Goal: Task Accomplishment & Management: Manage account settings

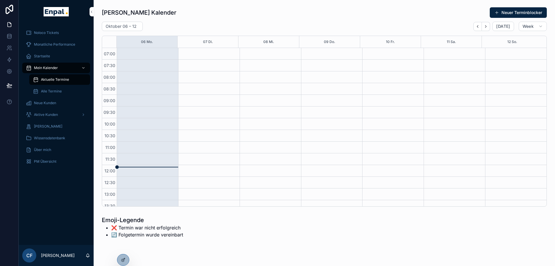
scroll to position [164, 0]
click at [123, 259] on icon at bounding box center [123, 260] width 5 height 5
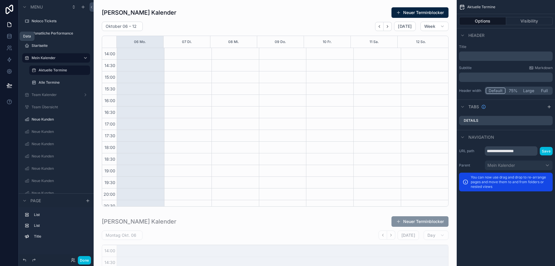
click at [11, 35] on icon at bounding box center [9, 36] width 4 height 2
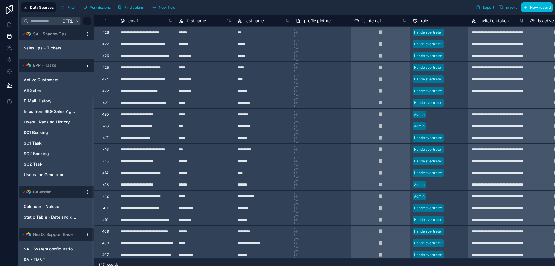
scroll to position [11, 0]
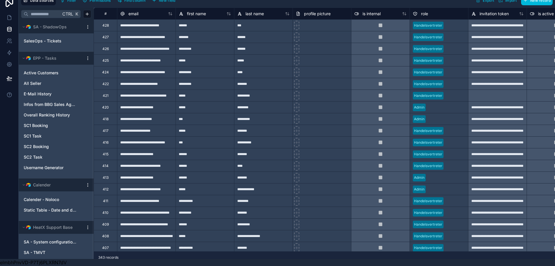
click at [54, 237] on div "SA - System configurations" at bounding box center [56, 241] width 70 height 9
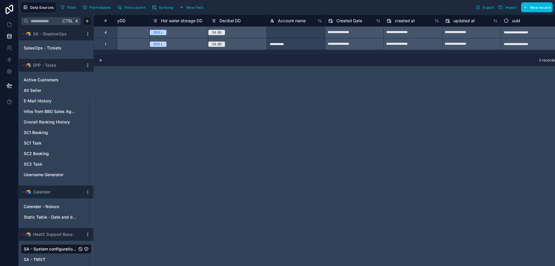
click at [193, 5] on span "New field" at bounding box center [194, 7] width 17 height 4
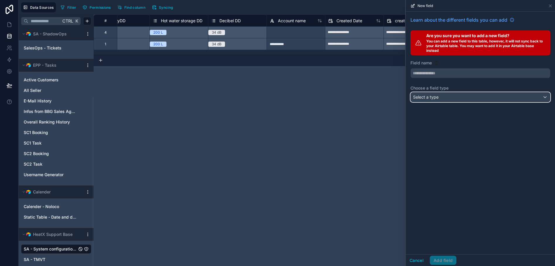
click at [438, 99] on span "Select a type" at bounding box center [425, 97] width 25 height 5
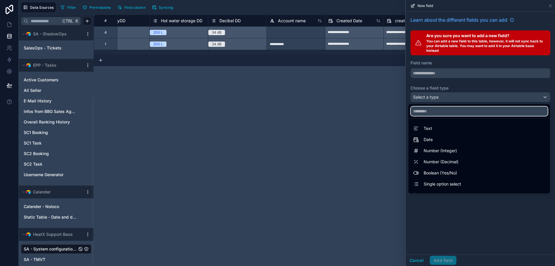
click at [446, 113] on input "text" at bounding box center [479, 111] width 137 height 9
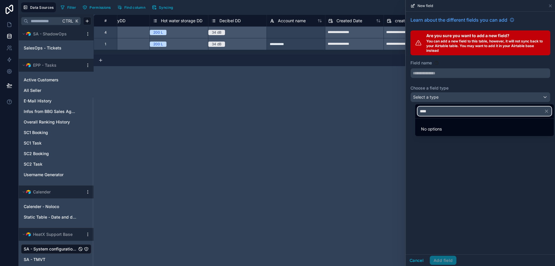
type input "****"
click at [430, 73] on div at bounding box center [480, 133] width 149 height 266
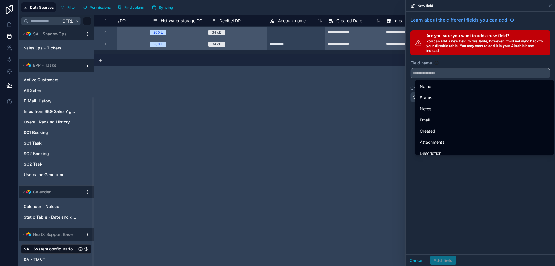
click at [433, 74] on input "text" at bounding box center [480, 72] width 139 height 9
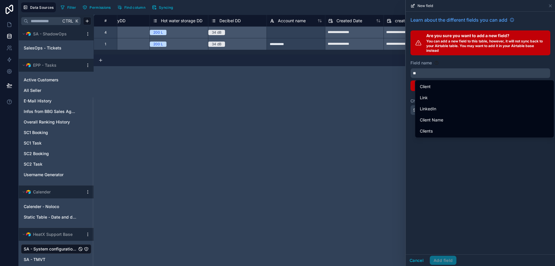
click at [426, 95] on span "Link" at bounding box center [424, 97] width 8 height 7
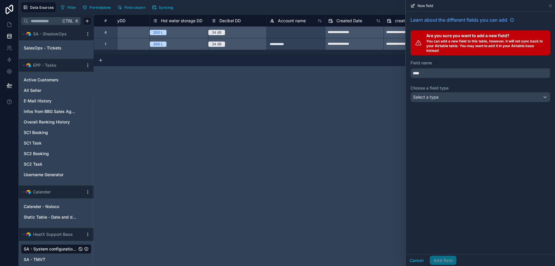
click at [431, 4] on span "New field" at bounding box center [426, 6] width 16 height 5
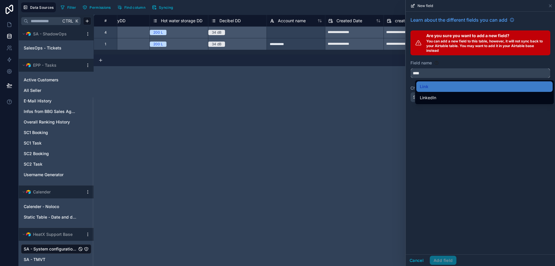
click at [428, 75] on input "****" at bounding box center [480, 72] width 139 height 9
click at [411, 68] on button "****" at bounding box center [481, 73] width 140 height 10
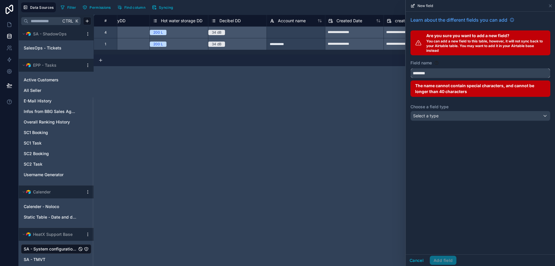
click at [411, 68] on button "*******" at bounding box center [481, 73] width 140 height 10
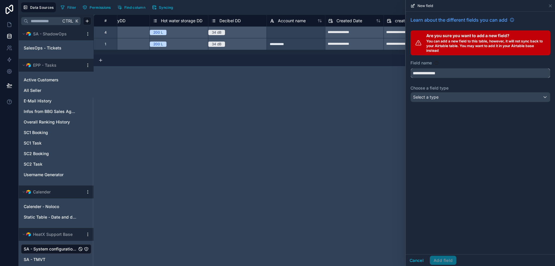
click at [411, 68] on button "**********" at bounding box center [481, 73] width 140 height 10
type input "**********"
click at [423, 98] on span "Select a type" at bounding box center [425, 97] width 25 height 5
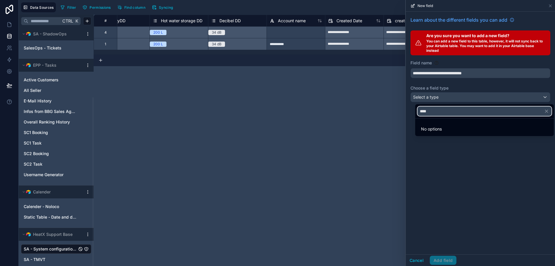
click at [435, 111] on input "****" at bounding box center [485, 111] width 134 height 9
type input "*"
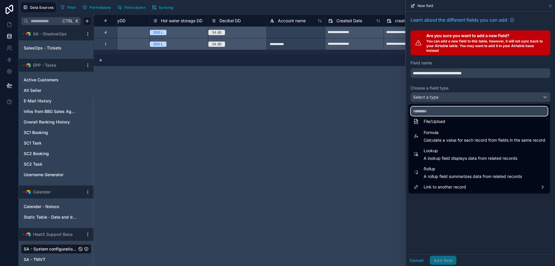
scroll to position [11, 0]
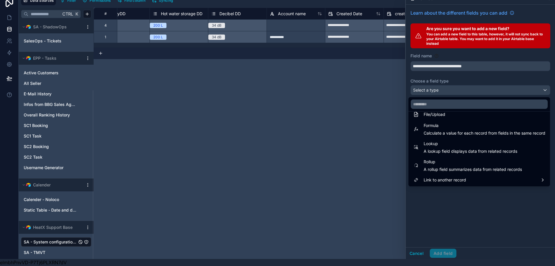
click at [443, 177] on span "Link to another record" at bounding box center [445, 180] width 42 height 7
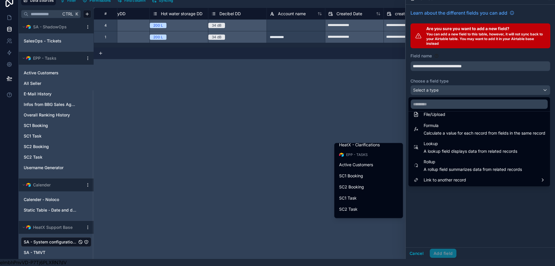
scroll to position [85, 0]
click at [354, 162] on span "Active Customers" at bounding box center [356, 165] width 34 height 7
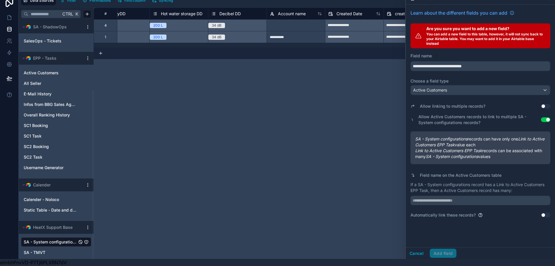
drag, startPoint x: 419, startPoint y: 133, endPoint x: 510, endPoint y: 150, distance: 91.9
click at [510, 150] on div "SA - System configurations records can have only one Link to Active Customers E…" at bounding box center [481, 147] width 140 height 33
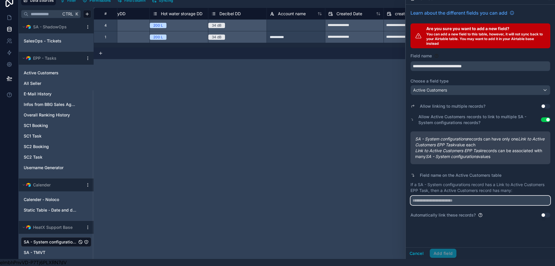
click at [446, 196] on input "text" at bounding box center [481, 200] width 140 height 9
type input "**********"
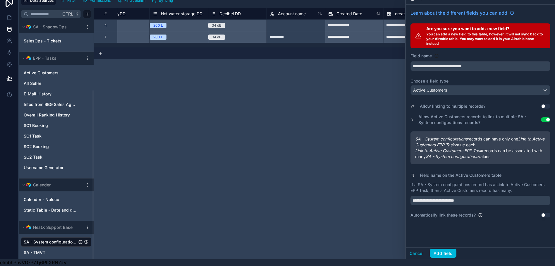
click at [474, 227] on div "**********" at bounding box center [480, 126] width 149 height 243
click at [548, 213] on button "Use setting" at bounding box center [545, 215] width 9 height 5
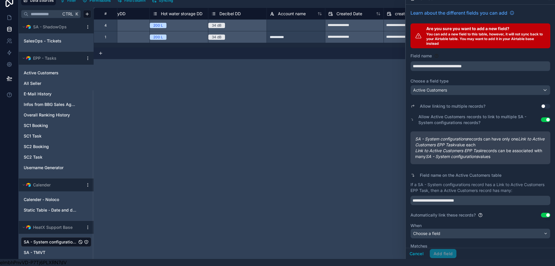
scroll to position [11, 0]
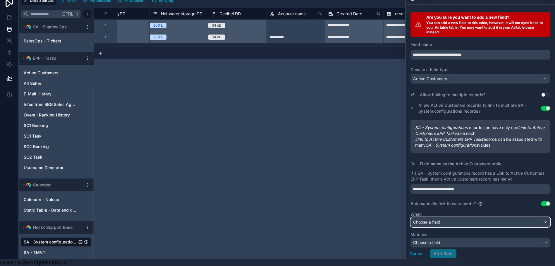
click at [441, 220] on span "Choose a field" at bounding box center [426, 222] width 27 height 5
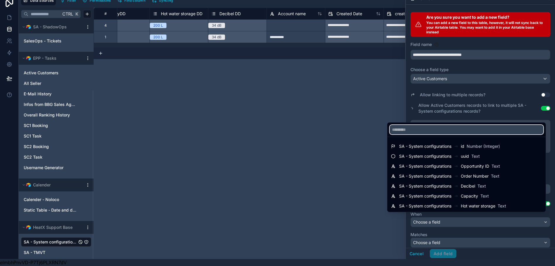
click at [401, 127] on input "text" at bounding box center [467, 129] width 154 height 9
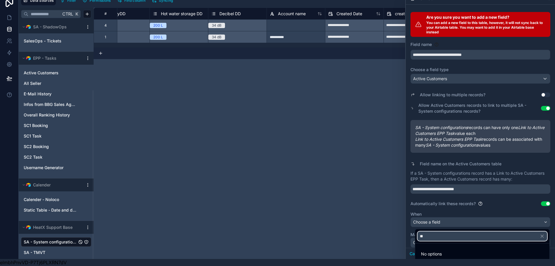
type input "*"
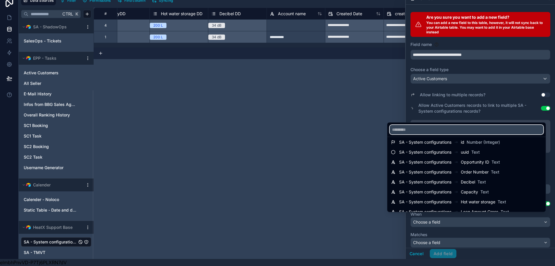
scroll to position [4, 0]
click at [481, 160] on span "Opportunity ID" at bounding box center [475, 162] width 28 height 6
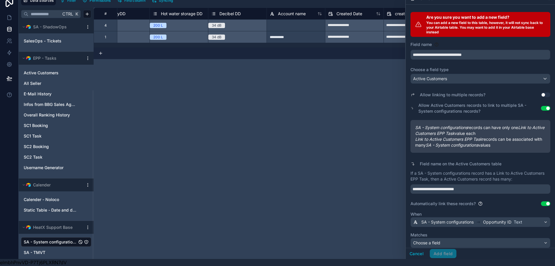
scroll to position [12, 0]
click at [429, 240] on span "Choose a field" at bounding box center [426, 242] width 27 height 5
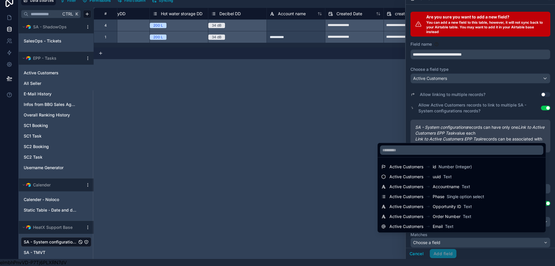
drag, startPoint x: 452, startPoint y: 208, endPoint x: 417, endPoint y: 205, distance: 34.7
click at [417, 205] on span "Active Customers" at bounding box center [407, 207] width 34 height 6
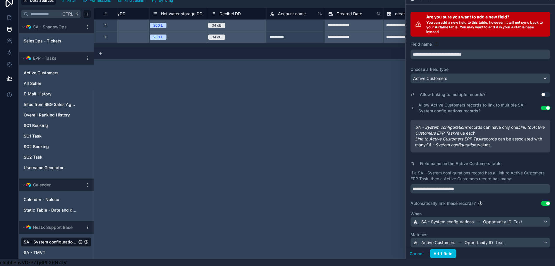
scroll to position [12, 0]
click at [445, 253] on button "Add field" at bounding box center [443, 253] width 27 height 9
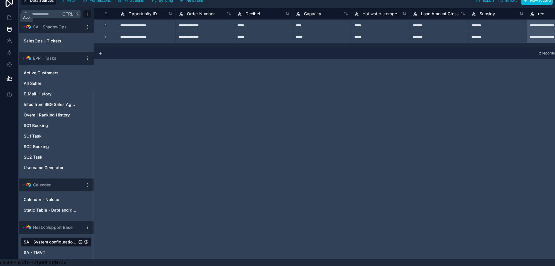
click at [9, 15] on icon at bounding box center [9, 18] width 6 height 6
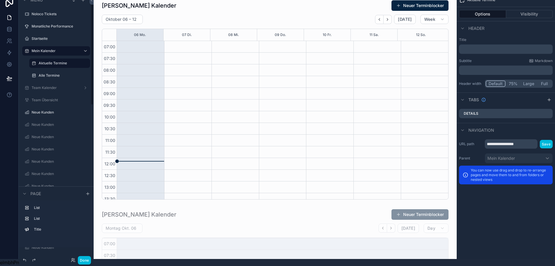
scroll to position [164, 0]
click at [72, 260] on icon at bounding box center [73, 260] width 5 height 5
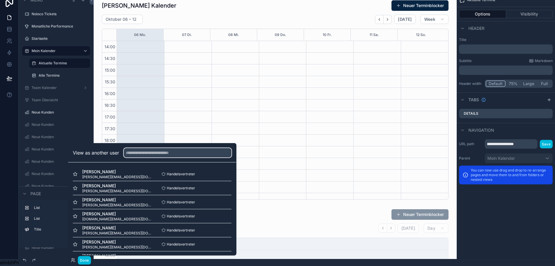
click at [139, 153] on input "text" at bounding box center [178, 152] width 108 height 9
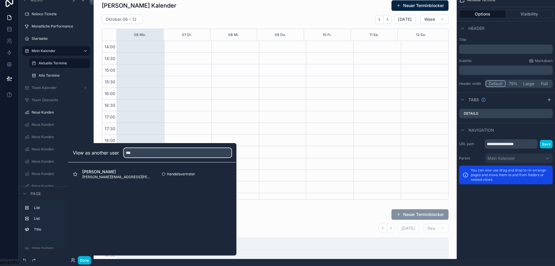
type input "***"
click at [0, 0] on button "Select" at bounding box center [0, 0] width 0 height 0
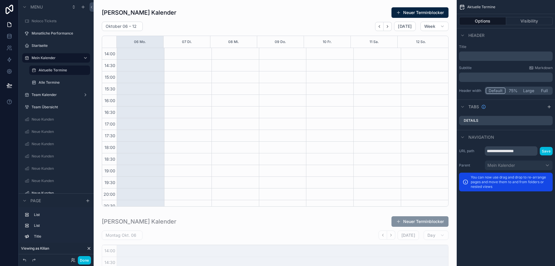
click at [44, 45] on label "Startseite" at bounding box center [59, 45] width 55 height 5
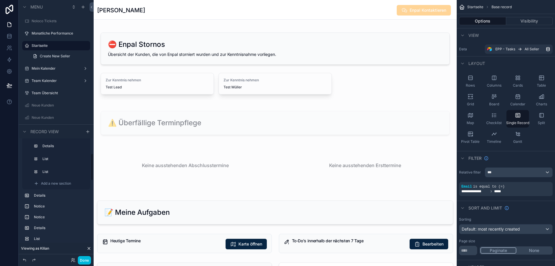
scroll to position [60, 0]
click at [83, 260] on button "Done" at bounding box center [84, 260] width 13 height 8
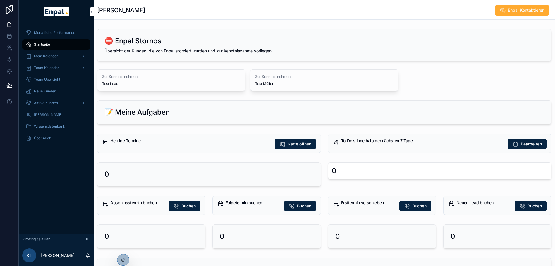
click at [51, 100] on div "Aktive Kunden" at bounding box center [56, 102] width 61 height 9
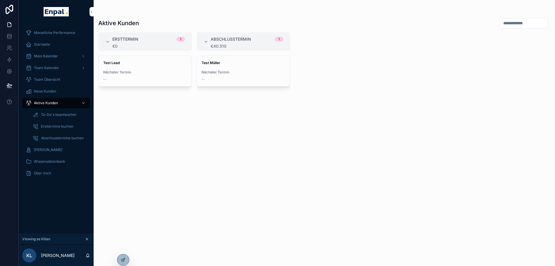
click at [228, 64] on span "Test Müller" at bounding box center [244, 63] width 84 height 5
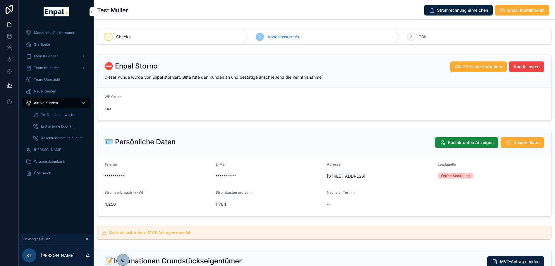
click at [124, 258] on icon at bounding box center [123, 260] width 5 height 5
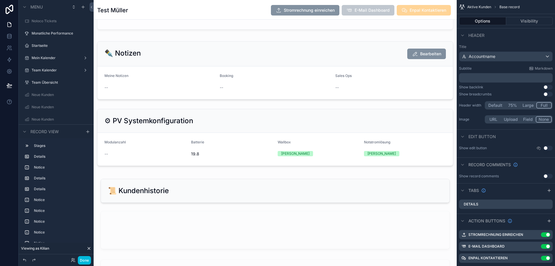
scroll to position [1107, 0]
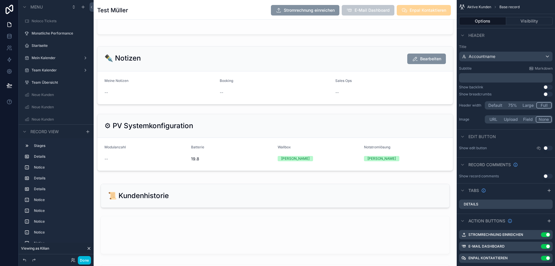
click at [223, 146] on div "scrollable content" at bounding box center [275, 143] width 363 height 62
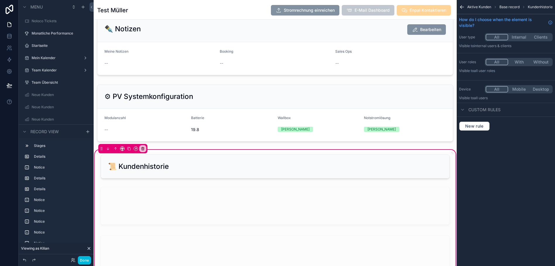
scroll to position [1137, 0]
click at [430, 103] on div "scrollable content" at bounding box center [275, 113] width 363 height 62
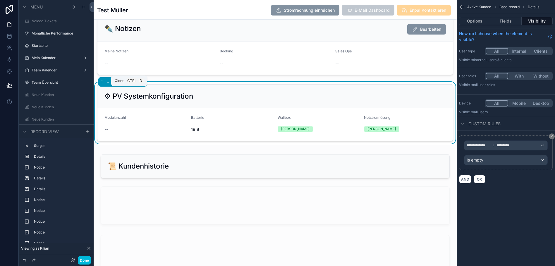
click at [129, 84] on icon "scrollable content" at bounding box center [129, 82] width 4 height 4
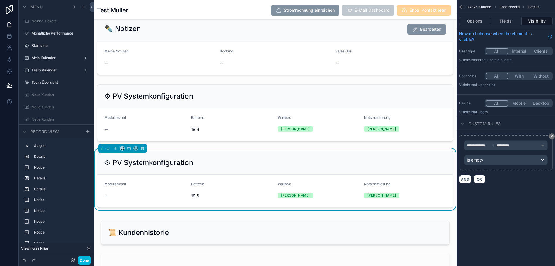
click at [147, 189] on form "Modulanzahl -- Batterie 19.8 Wallbox Ja Notstromlösung Ja" at bounding box center [275, 191] width 356 height 33
click at [512, 21] on button "Fields" at bounding box center [506, 21] width 31 height 8
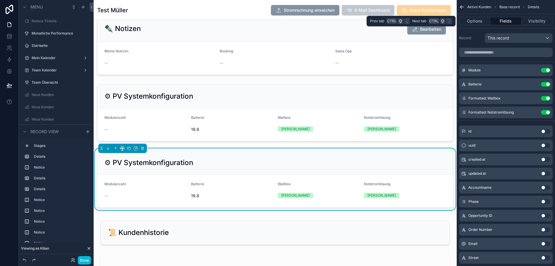
click at [481, 21] on button "Options" at bounding box center [474, 21] width 31 height 8
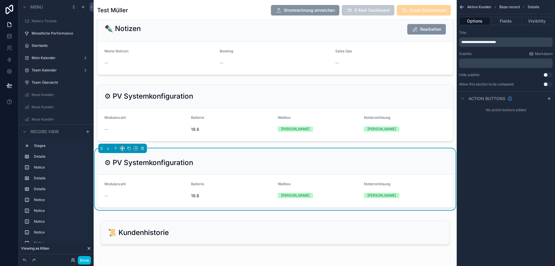
click at [473, 41] on span "**********" at bounding box center [479, 42] width 35 height 4
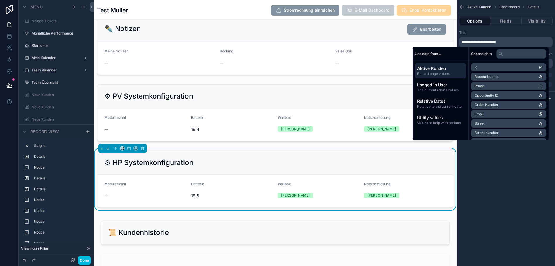
click at [514, 22] on button "Fields" at bounding box center [506, 21] width 31 height 8
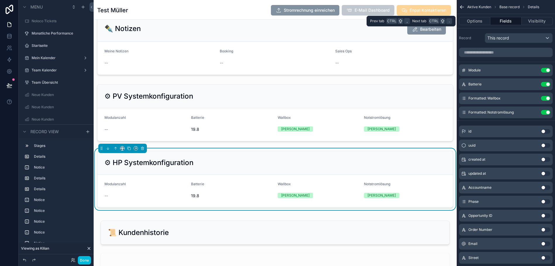
click at [536, 21] on button "Visibility" at bounding box center [537, 21] width 31 height 8
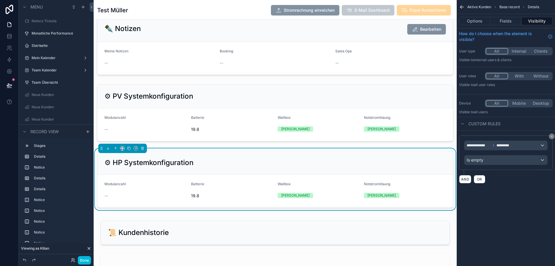
click at [527, 75] on button "With" at bounding box center [519, 76] width 22 height 6
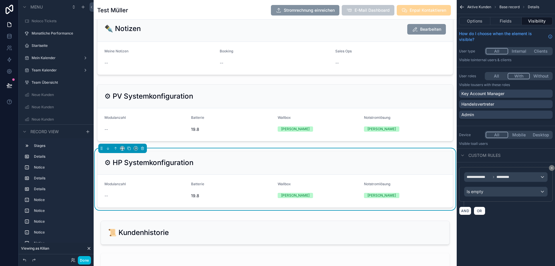
click at [486, 114] on div "Admin" at bounding box center [506, 115] width 89 height 6
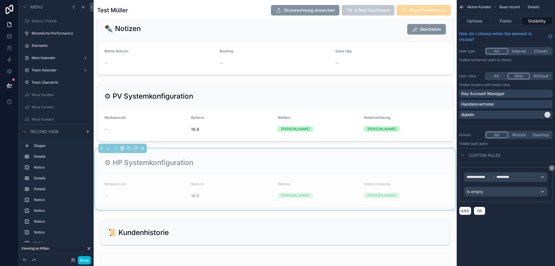
click at [273, 188] on form "Modulanzahl -- Batterie 19.8 Wallbox Ja Notstromlösung Ja" at bounding box center [275, 191] width 356 height 33
click at [278, 201] on div "Wallbox Ja" at bounding box center [319, 191] width 82 height 19
click at [516, 19] on button "Fields" at bounding box center [506, 21] width 31 height 8
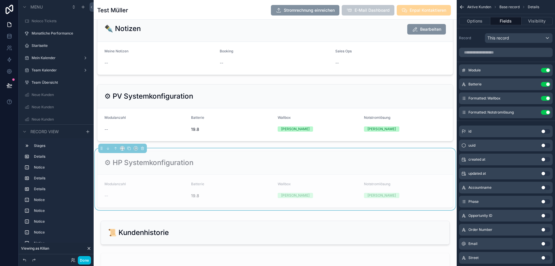
click at [549, 70] on button "Use setting" at bounding box center [545, 70] width 9 height 5
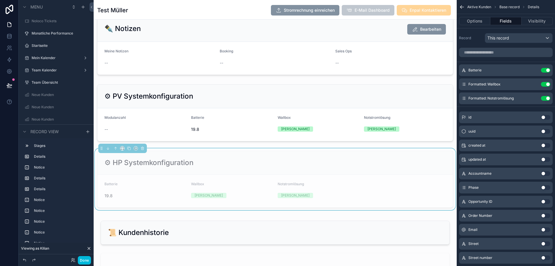
click at [549, 71] on button "Use setting" at bounding box center [545, 70] width 9 height 5
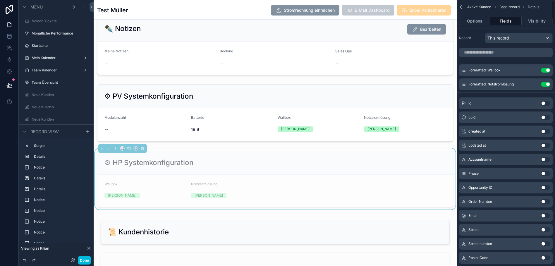
click at [550, 70] on button "Use setting" at bounding box center [545, 70] width 9 height 5
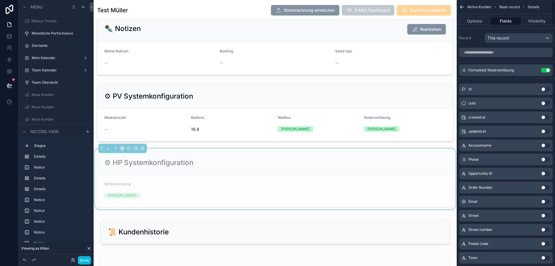
click at [550, 70] on button "Use setting" at bounding box center [545, 70] width 9 height 5
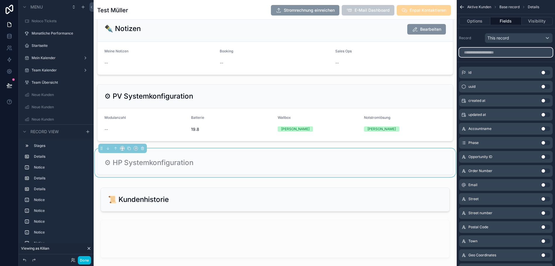
click at [497, 53] on input "scrollable content" at bounding box center [506, 52] width 94 height 9
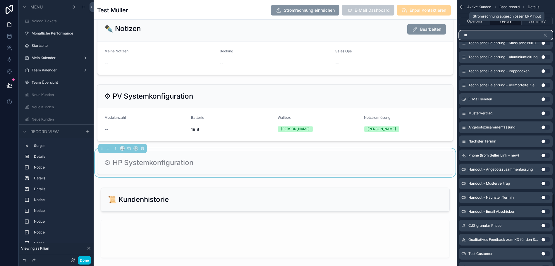
scroll to position [0, 0]
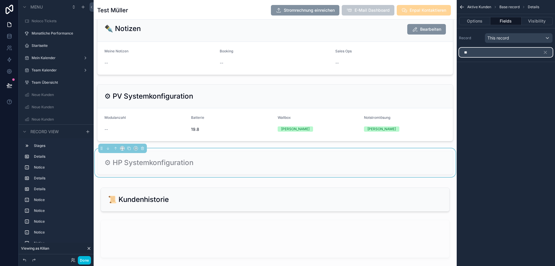
type input "*"
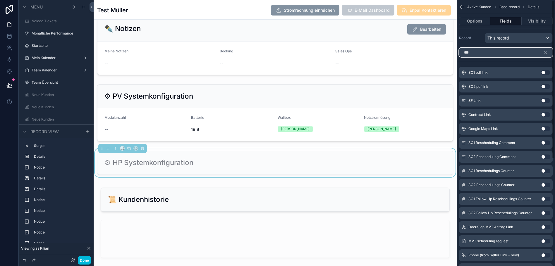
type input "****"
drag, startPoint x: 477, startPoint y: 52, endPoint x: 451, endPoint y: 51, distance: 25.5
click at [451, 51] on div "Noloco Tickets Monatliche Performance Startseite Mein Kalender Team Kalender Te…" at bounding box center [325, 133] width 462 height 266
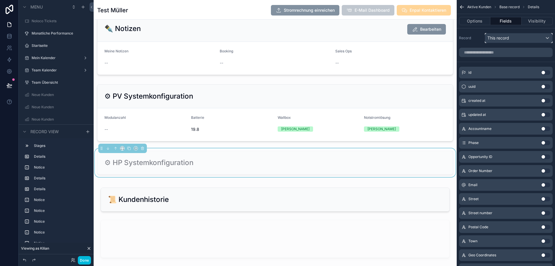
click at [525, 37] on div "This record" at bounding box center [518, 37] width 67 height 9
click at [525, 37] on div "scrollable content" at bounding box center [277, 133] width 555 height 266
click at [487, 53] on input "scrollable content" at bounding box center [506, 52] width 94 height 9
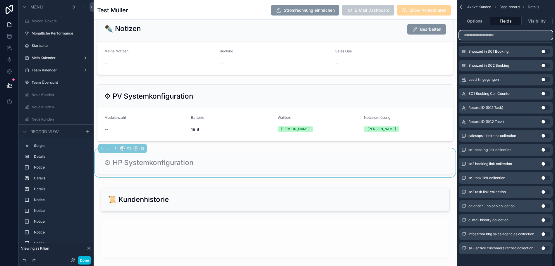
scroll to position [11, 0]
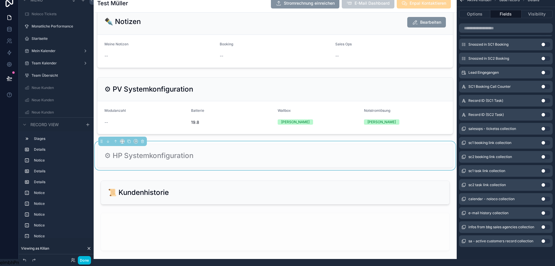
click at [550, 239] on button "Use setting" at bounding box center [545, 241] width 9 height 5
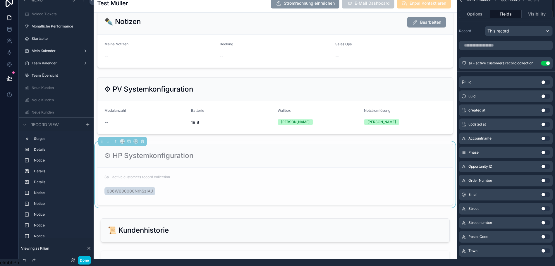
scroll to position [0, 0]
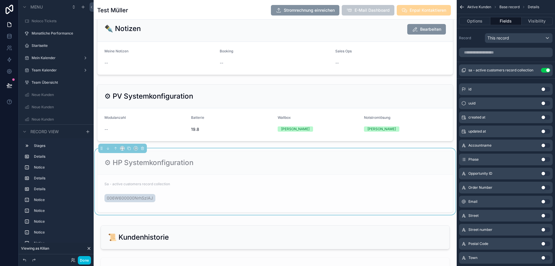
click at [0, 0] on icon "scrollable content" at bounding box center [0, 0] width 0 height 0
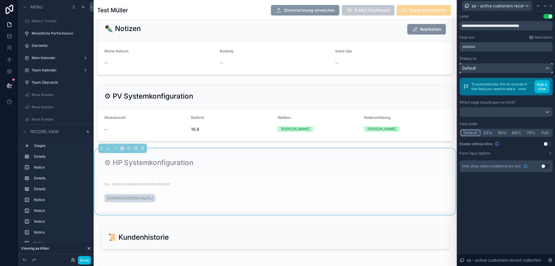
click at [491, 68] on div "Default" at bounding box center [506, 68] width 92 height 9
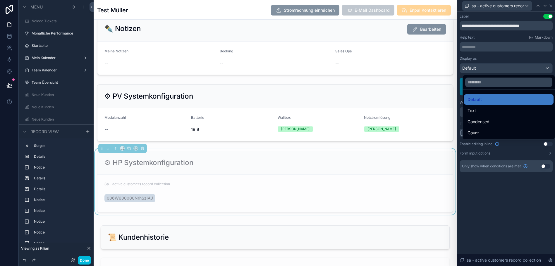
click at [491, 68] on div at bounding box center [507, 133] width 98 height 266
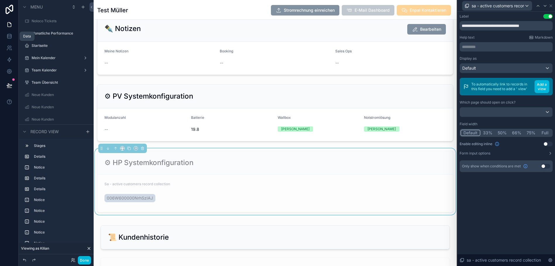
click at [9, 38] on icon at bounding box center [9, 36] width 6 height 6
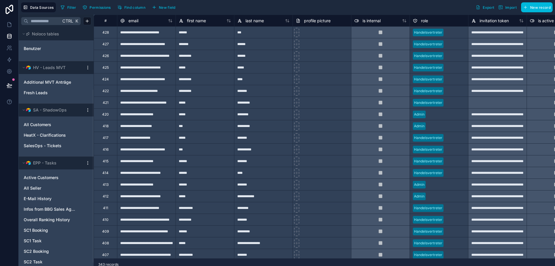
scroll to position [98, 0]
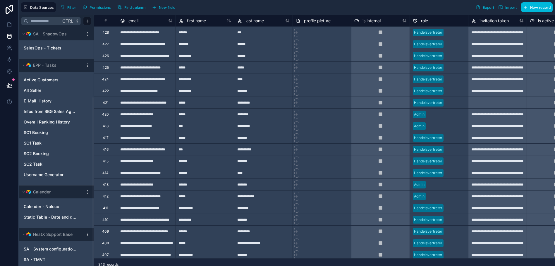
click at [37, 81] on span "Active Customers" at bounding box center [41, 80] width 35 height 6
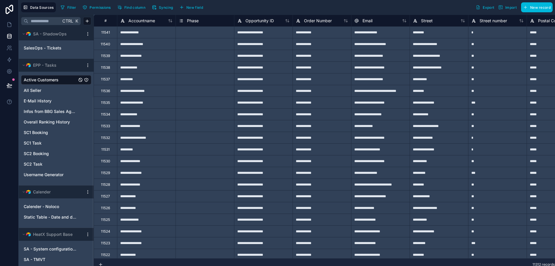
click at [127, 8] on span "Find column" at bounding box center [134, 7] width 21 height 4
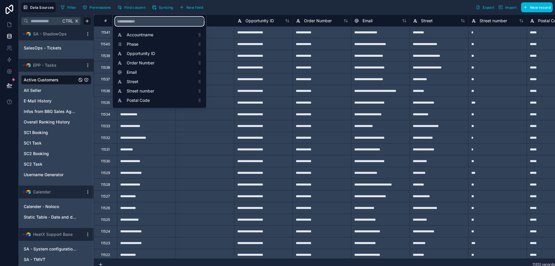
click at [137, 22] on input "scrollable content" at bounding box center [159, 21] width 89 height 9
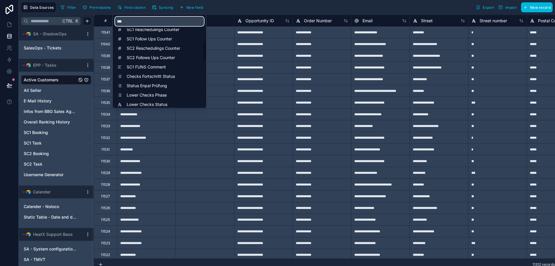
scroll to position [328, 0]
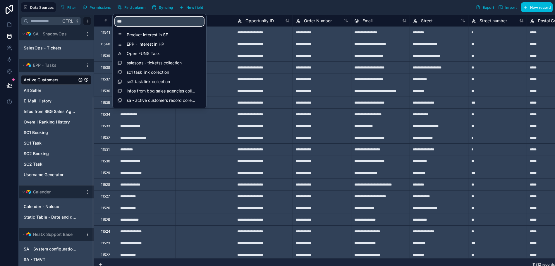
type input "**"
click at [147, 101] on span "sa - active customers record collection" at bounding box center [161, 100] width 68 height 6
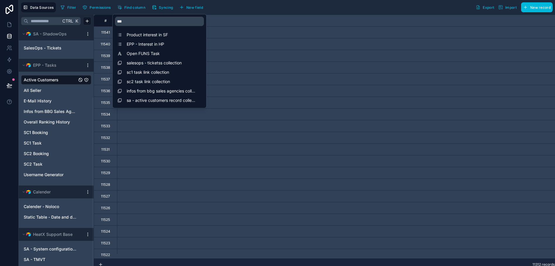
scroll to position [0, 11388]
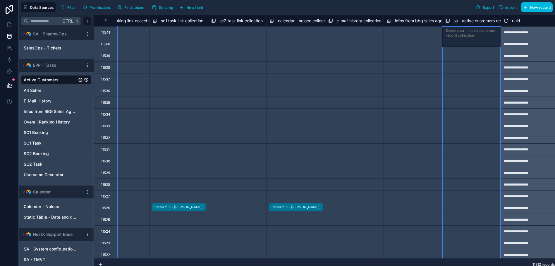
click at [489, 19] on span "sa - active customers record collection" at bounding box center [491, 21] width 74 height 6
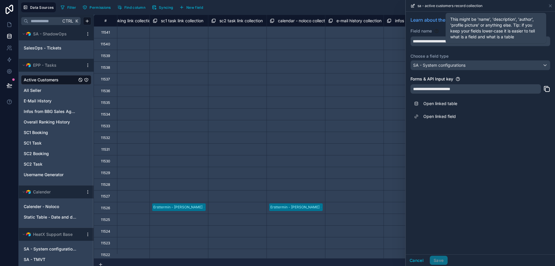
drag, startPoint x: 490, startPoint y: 20, endPoint x: 443, endPoint y: 33, distance: 48.9
click at [439, 33] on icon at bounding box center [436, 31] width 5 height 5
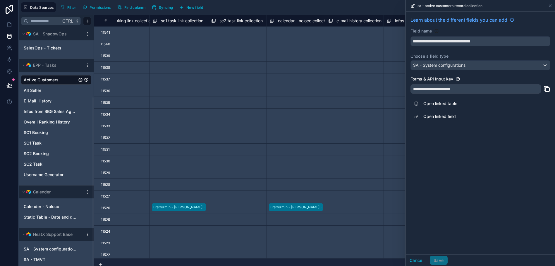
click at [415, 7] on icon at bounding box center [413, 6] width 5 height 5
click at [415, 4] on icon at bounding box center [413, 6] width 5 height 5
drag, startPoint x: 417, startPoint y: 4, endPoint x: 387, endPoint y: 7, distance: 30.0
click at [387, 7] on div "Filter Permissions Find column Syncing New field Export Import New record" at bounding box center [305, 7] width 495 height 10
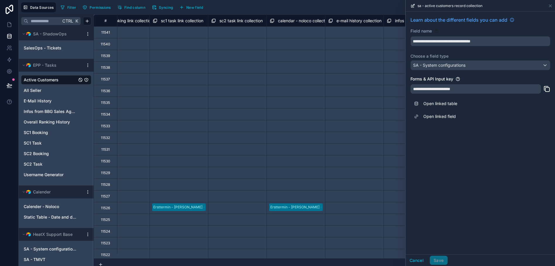
click at [389, 7] on div "Filter Permissions Find column Syncing New field Export Import New record" at bounding box center [305, 7] width 495 height 10
click at [553, 6] on icon at bounding box center [550, 6] width 5 height 5
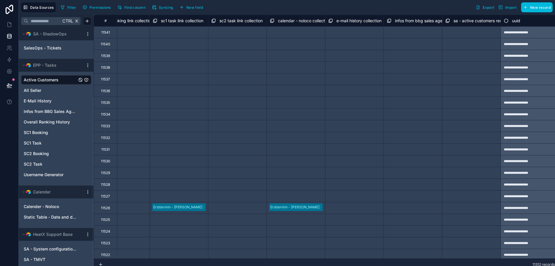
scroll to position [0, 4]
click at [194, 7] on span "New field" at bounding box center [194, 7] width 17 height 4
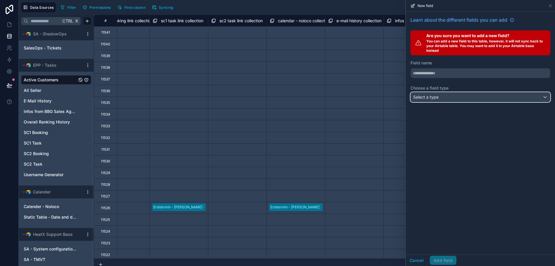
click at [453, 97] on div "Select a type" at bounding box center [480, 96] width 139 height 9
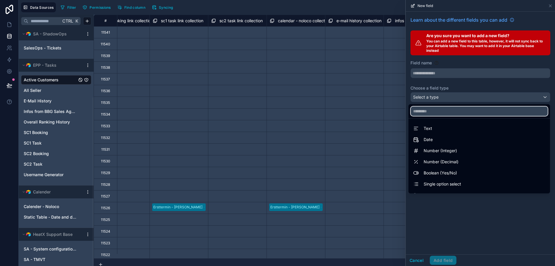
click at [445, 115] on input "text" at bounding box center [479, 111] width 137 height 9
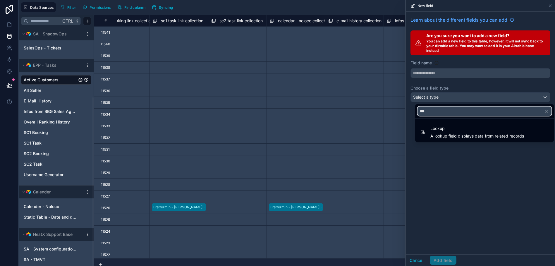
type input "***"
click at [436, 130] on span "Lookup" at bounding box center [478, 128] width 94 height 7
type input "******"
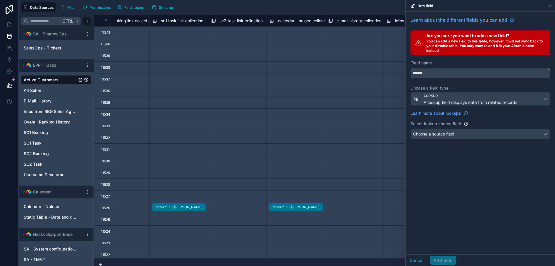
click at [439, 73] on input "******" at bounding box center [480, 72] width 139 height 9
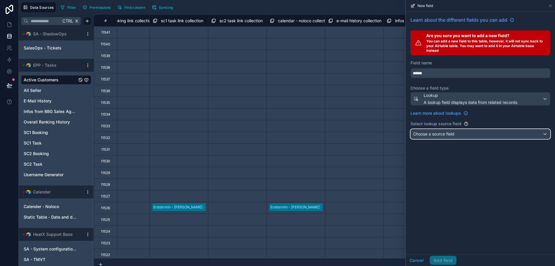
click at [428, 132] on span "Choose a source field" at bounding box center [433, 133] width 41 height 5
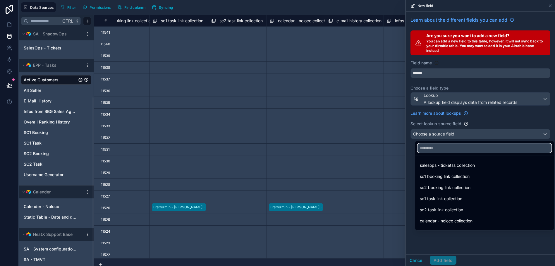
click at [433, 149] on input "text" at bounding box center [485, 147] width 134 height 9
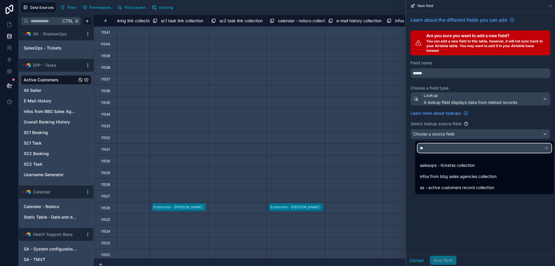
type input "**"
click at [420, 186] on span "sa - active customers record collection" at bounding box center [457, 187] width 74 height 7
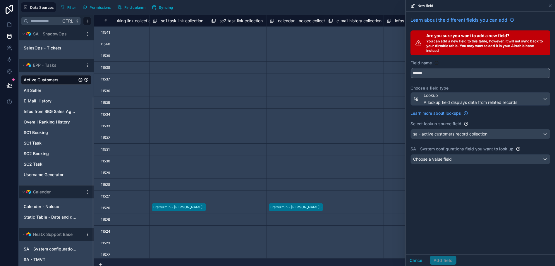
click at [431, 70] on input "******" at bounding box center [480, 72] width 139 height 9
type input "********"
click at [437, 155] on div "Choose a value field" at bounding box center [480, 159] width 139 height 9
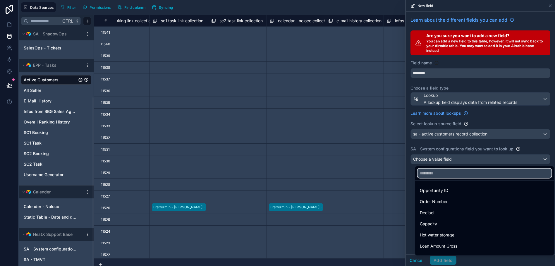
click at [427, 172] on input "text" at bounding box center [485, 173] width 134 height 9
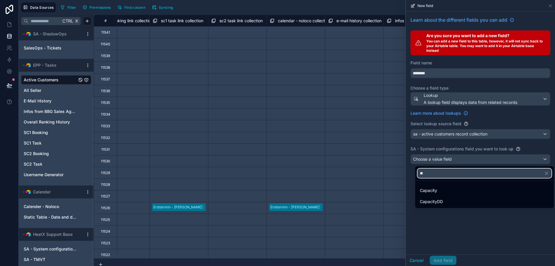
type input "**"
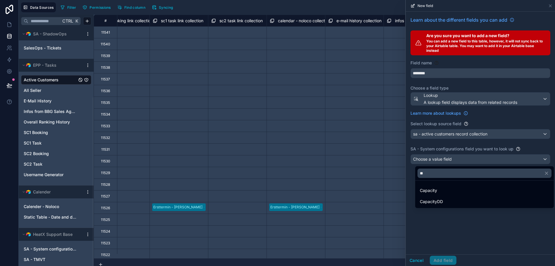
click at [420, 189] on span "Capacity" at bounding box center [428, 190] width 17 height 7
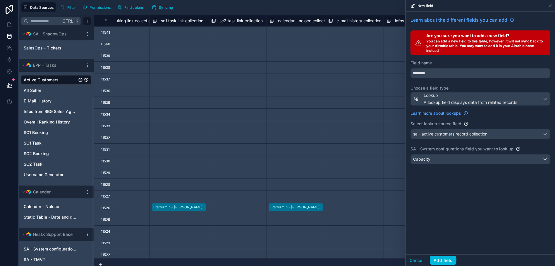
click at [436, 263] on button "Add field" at bounding box center [443, 260] width 27 height 9
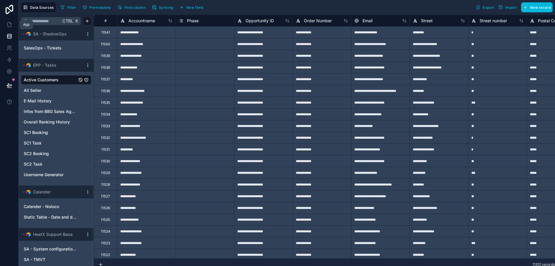
click at [6, 23] on icon at bounding box center [9, 25] width 6 height 6
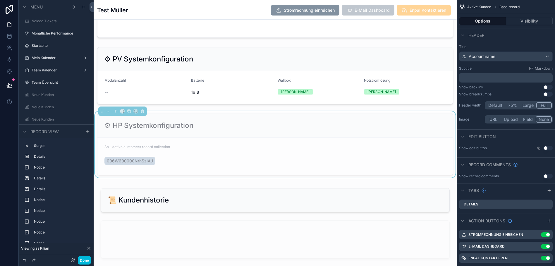
scroll to position [1174, 0]
click at [272, 137] on div "⚙ HP Systemkonfiguration" at bounding box center [275, 125] width 356 height 24
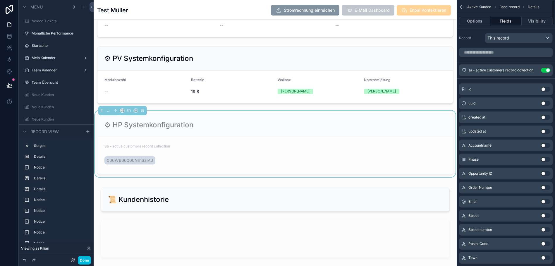
click at [543, 68] on button "Use setting" at bounding box center [545, 70] width 9 height 5
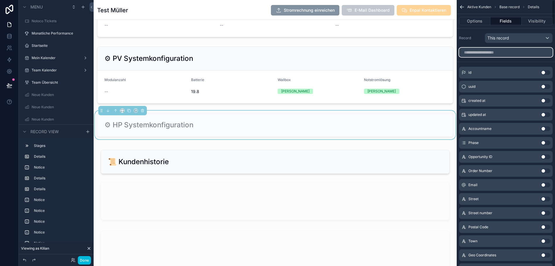
click at [496, 56] on input "scrollable content" at bounding box center [506, 52] width 94 height 9
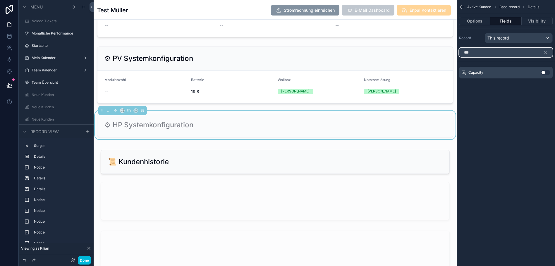
type input "***"
click at [547, 73] on button "Use setting" at bounding box center [545, 72] width 9 height 5
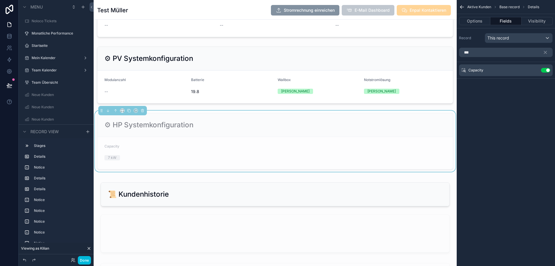
click at [191, 123] on div "⚙ HP Systemkonfiguration Capacity 7 kW" at bounding box center [275, 141] width 363 height 61
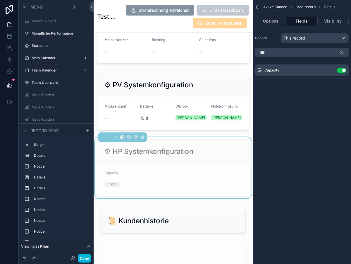
scroll to position [1253, 0]
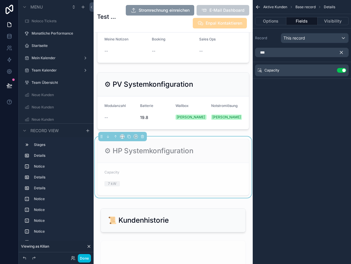
drag, startPoint x: 342, startPoint y: 52, endPoint x: 301, endPoint y: 56, distance: 40.9
click at [342, 52] on icon "scrollable content" at bounding box center [341, 52] width 5 height 5
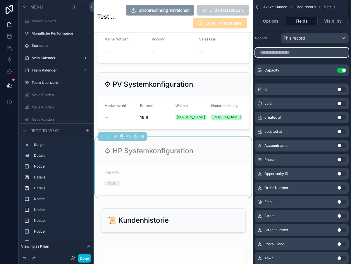
click at [302, 56] on input "scrollable content" at bounding box center [302, 52] width 94 height 9
click at [6, 35] on icon at bounding box center [9, 36] width 6 height 6
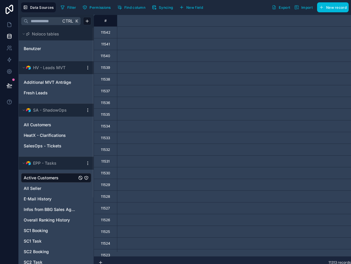
scroll to position [0, 566]
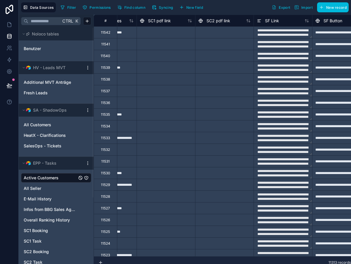
click at [186, 9] on span "New field" at bounding box center [194, 7] width 17 height 4
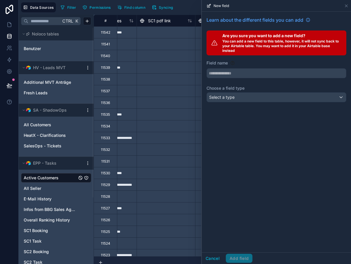
click at [237, 103] on div "Learn about the different fields you can add Are you sure you want to add a new…" at bounding box center [276, 60] width 149 height 97
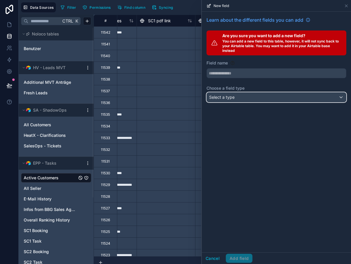
click at [234, 99] on span "Select a type" at bounding box center [221, 97] width 25 height 5
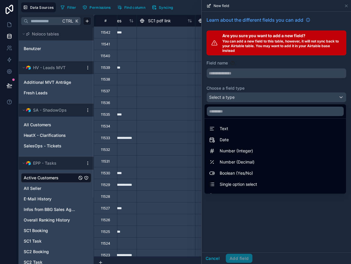
click at [222, 118] on div at bounding box center [276, 111] width 142 height 14
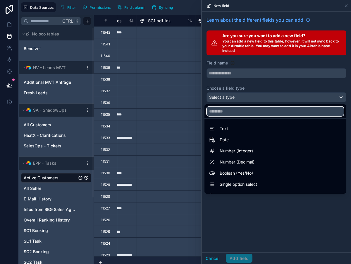
click at [217, 113] on input "text" at bounding box center [275, 111] width 137 height 9
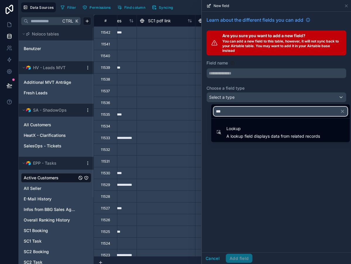
type input "***"
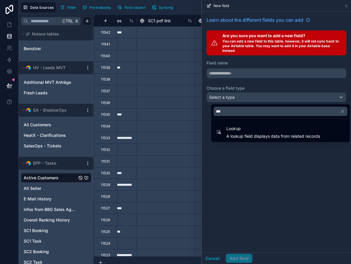
click at [221, 133] on div "Lookup A lookup field displays data from related records" at bounding box center [268, 132] width 104 height 14
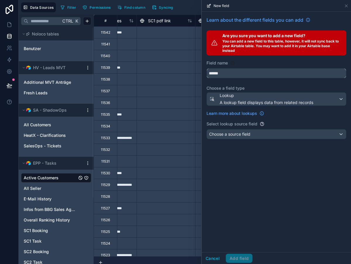
click at [256, 71] on input "******" at bounding box center [276, 72] width 139 height 9
type input "*******"
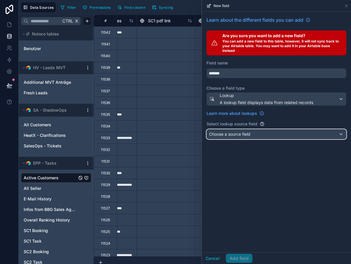
click at [228, 137] on div "Choose a source field" at bounding box center [276, 133] width 139 height 9
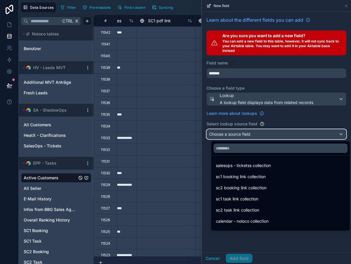
scroll to position [30, 0]
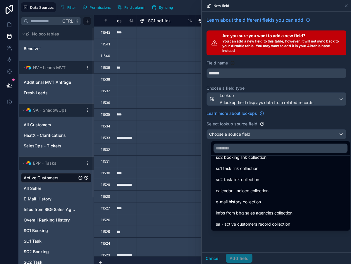
click at [235, 222] on span "sa - active customers record collection" at bounding box center [253, 223] width 74 height 7
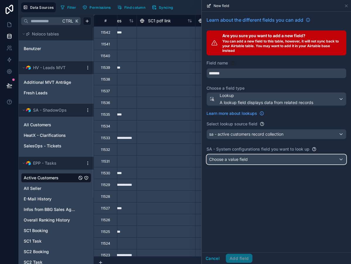
click at [217, 158] on span "Choose a value field" at bounding box center [228, 159] width 39 height 5
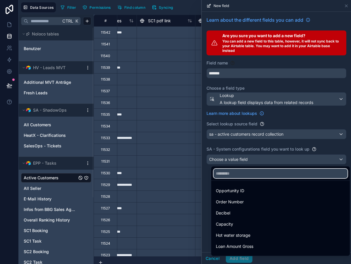
click at [221, 176] on input "text" at bounding box center [281, 173] width 134 height 9
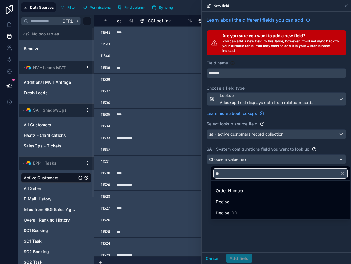
type input "**"
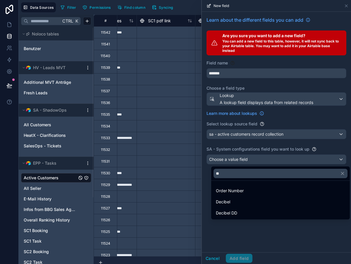
click at [222, 203] on span "Decibel" at bounding box center [223, 201] width 14 height 7
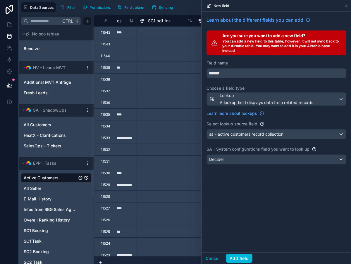
click at [238, 261] on button "Add field" at bounding box center [239, 257] width 27 height 9
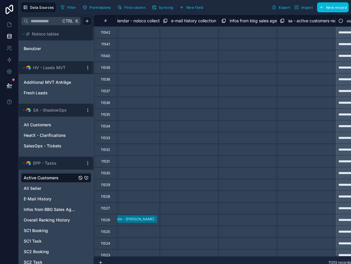
scroll to position [0, 11709]
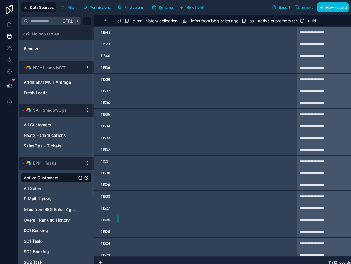
click at [133, 6] on span "Find column" at bounding box center [134, 7] width 21 height 4
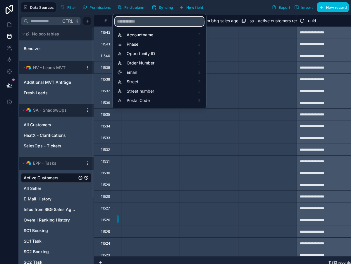
click at [141, 20] on input "scrollable content" at bounding box center [159, 21] width 89 height 9
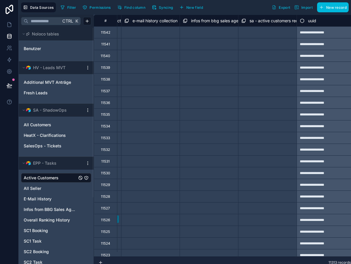
click at [195, 6] on span "New field" at bounding box center [194, 7] width 17 height 4
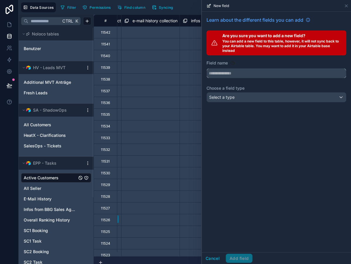
click at [231, 75] on input "text" at bounding box center [276, 72] width 139 height 9
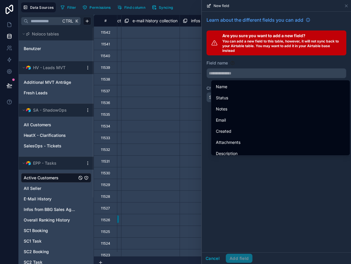
click at [249, 65] on div "Field name" at bounding box center [277, 63] width 140 height 6
click at [232, 193] on div "Learn about the different fields you can add Are you sure you want to add a new…" at bounding box center [276, 132] width 149 height 240
click at [346, 4] on icon at bounding box center [346, 6] width 5 height 5
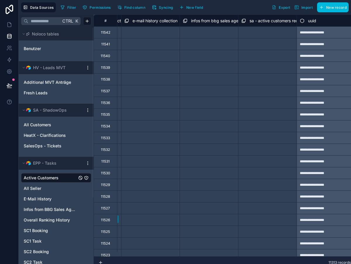
click at [182, 7] on button "New field" at bounding box center [191, 7] width 28 height 9
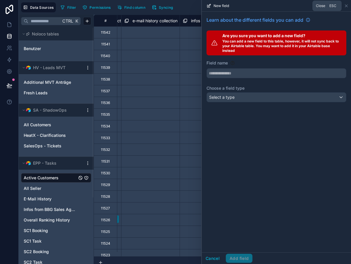
click at [347, 5] on icon at bounding box center [346, 6] width 2 height 2
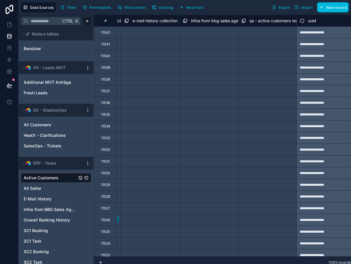
click at [129, 8] on span "Find column" at bounding box center [134, 7] width 21 height 4
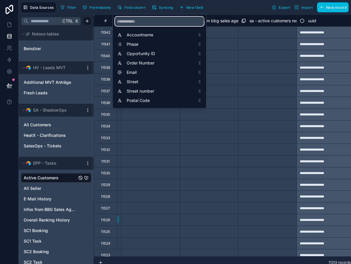
click at [132, 20] on input "scrollable content" at bounding box center [159, 21] width 89 height 9
type input "*"
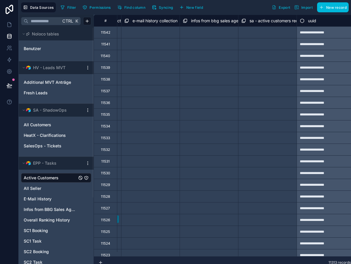
click at [189, 4] on button "New field" at bounding box center [191, 7] width 28 height 9
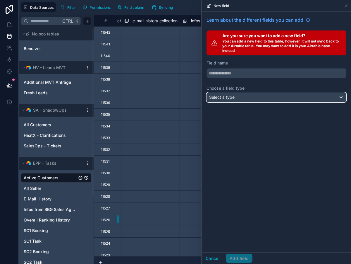
click at [221, 98] on span "Select a type" at bounding box center [221, 97] width 25 height 5
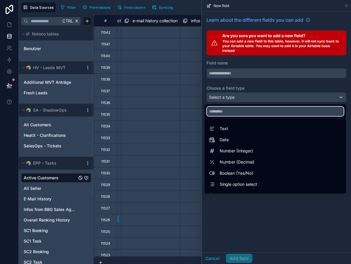
click at [218, 112] on input "text" at bounding box center [275, 111] width 137 height 9
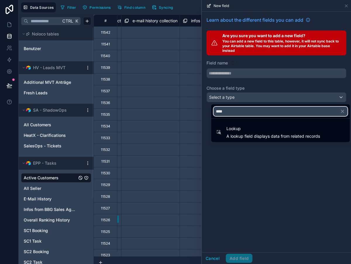
type input "****"
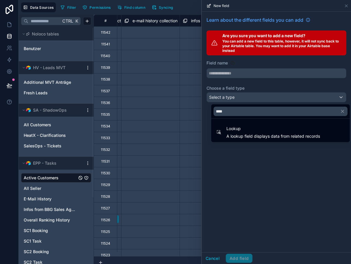
click at [227, 129] on span "Lookup" at bounding box center [274, 128] width 94 height 7
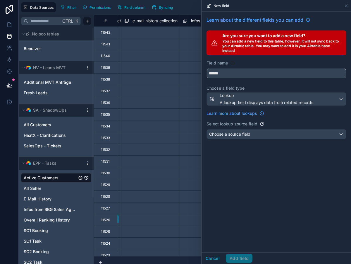
click at [232, 74] on input "******" at bounding box center [276, 72] width 139 height 9
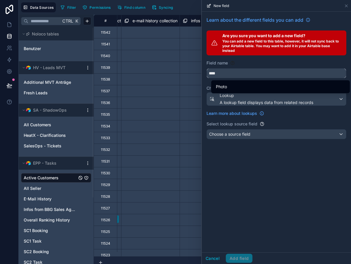
click at [207, 68] on button "***" at bounding box center [277, 73] width 140 height 10
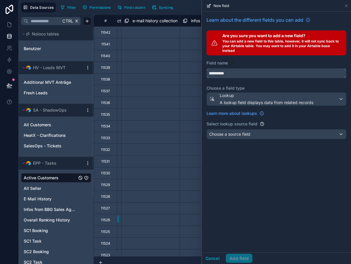
click at [207, 68] on button "*********" at bounding box center [277, 73] width 140 height 10
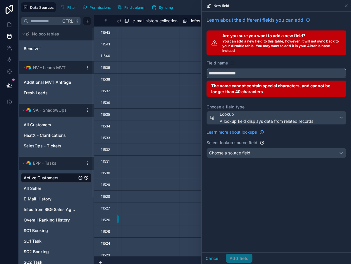
click at [207, 68] on button "**********" at bounding box center [277, 73] width 140 height 10
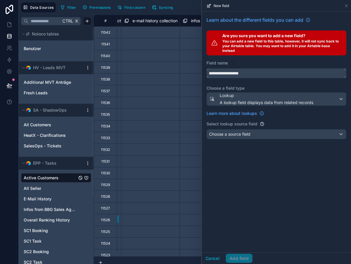
type input "**********"
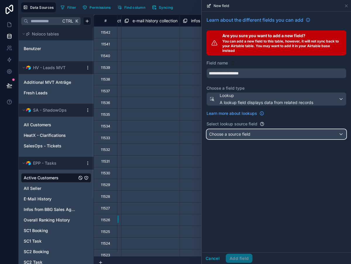
click at [255, 137] on div "Choose a source field" at bounding box center [276, 133] width 139 height 9
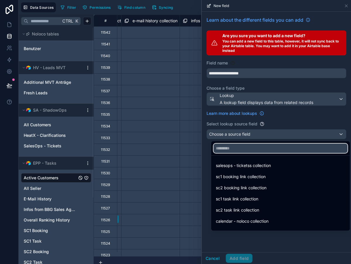
click at [224, 149] on input "text" at bounding box center [281, 147] width 134 height 9
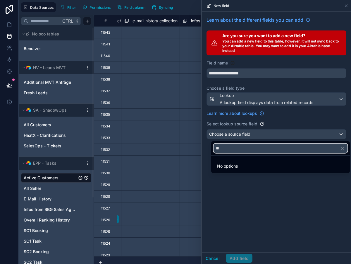
type input "*"
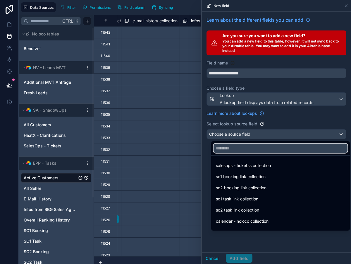
scroll to position [30, 0]
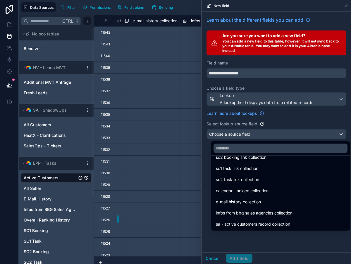
click at [238, 222] on span "sa - active customers record collection" at bounding box center [253, 223] width 74 height 7
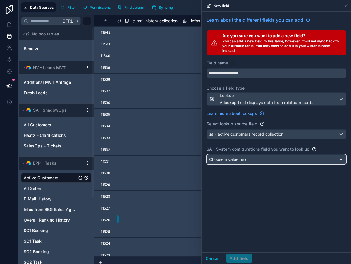
click at [234, 160] on span "Choose a value field" at bounding box center [228, 159] width 39 height 5
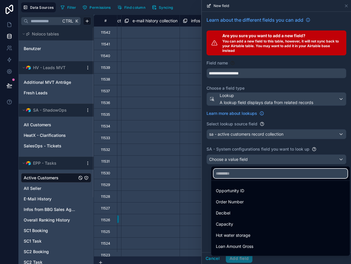
click at [227, 170] on input "text" at bounding box center [281, 173] width 134 height 9
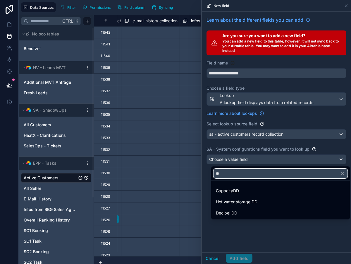
type input "**"
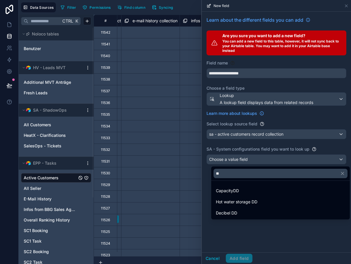
click at [242, 202] on span "Hot water storage DD" at bounding box center [237, 201] width 42 height 7
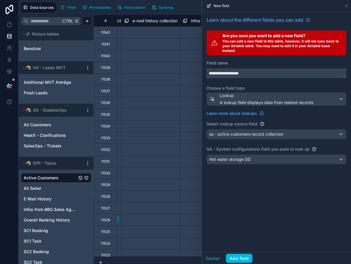
click at [220, 71] on input "**********" at bounding box center [276, 72] width 139 height 9
click at [229, 73] on input "**********" at bounding box center [276, 72] width 139 height 9
type input "**********"
click at [232, 261] on button "Add field" at bounding box center [239, 257] width 27 height 9
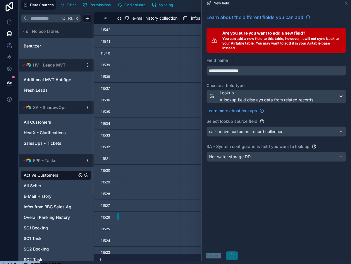
drag, startPoint x: 232, startPoint y: 261, endPoint x: 280, endPoint y: 163, distance: 108.9
click at [280, 163] on div "**********" at bounding box center [276, 129] width 150 height 264
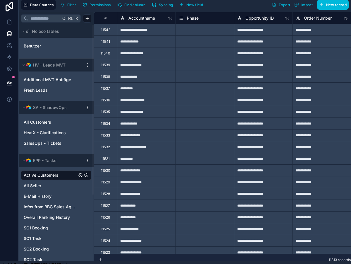
click at [191, 3] on span "New field" at bounding box center [194, 5] width 17 height 4
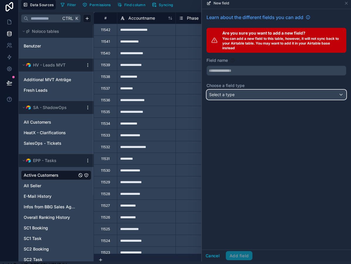
click at [231, 94] on span "Select a type" at bounding box center [221, 94] width 25 height 5
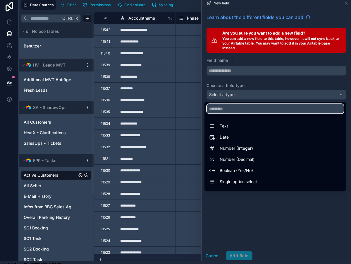
click at [224, 110] on input "text" at bounding box center [275, 108] width 137 height 9
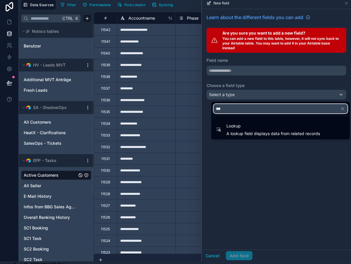
type input "***"
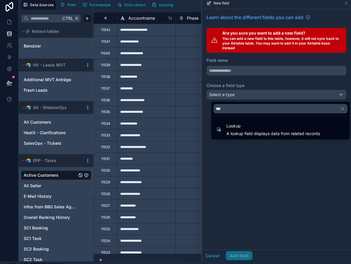
click at [227, 125] on span "Lookup" at bounding box center [274, 125] width 94 height 7
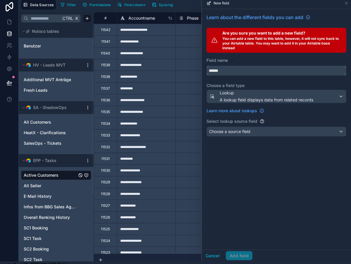
click at [226, 70] on input "******" at bounding box center [276, 70] width 139 height 9
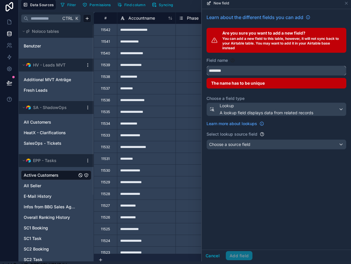
click at [207, 66] on button "*******" at bounding box center [277, 71] width 140 height 10
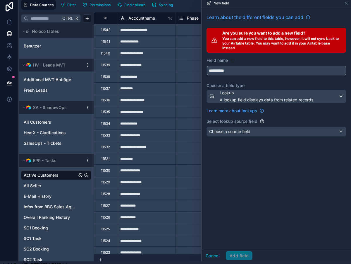
type input "**********"
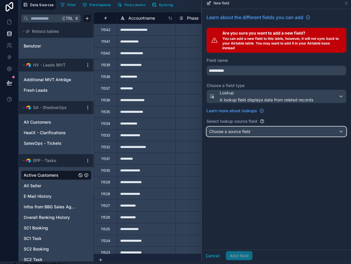
click at [255, 129] on div "Choose a source field" at bounding box center [276, 131] width 139 height 9
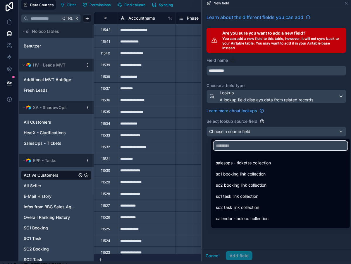
click at [233, 147] on input "text" at bounding box center [281, 145] width 134 height 9
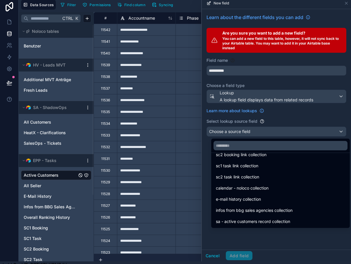
click at [232, 218] on span "sa - active customers record collection" at bounding box center [253, 221] width 74 height 7
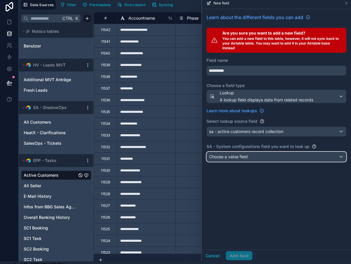
click at [238, 153] on div "Choose a value field" at bounding box center [276, 156] width 139 height 9
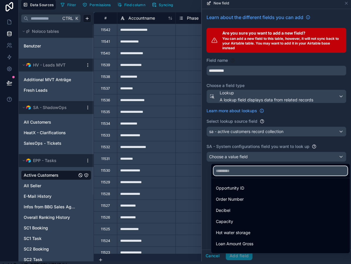
click at [234, 174] on input "text" at bounding box center [281, 170] width 134 height 9
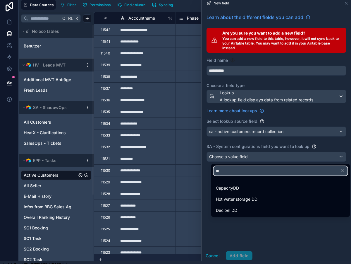
type input "**"
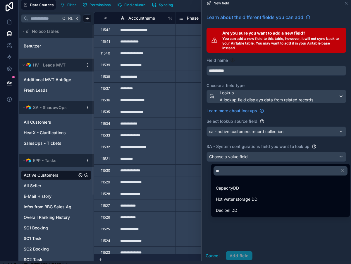
click at [230, 208] on span "Decibel DD" at bounding box center [226, 210] width 21 height 7
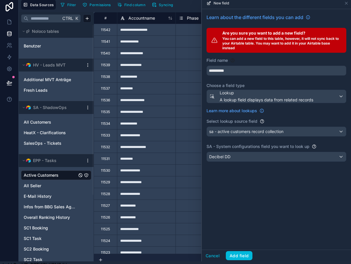
click at [229, 260] on button "Add field" at bounding box center [239, 255] width 27 height 9
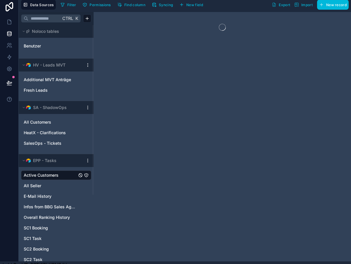
click at [130, 5] on span "Find column" at bounding box center [134, 5] width 21 height 4
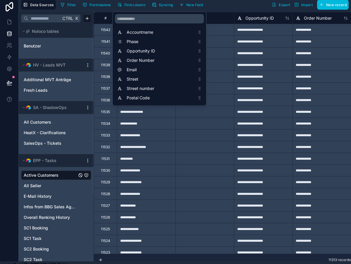
click at [192, 3] on span "New field" at bounding box center [194, 5] width 17 height 4
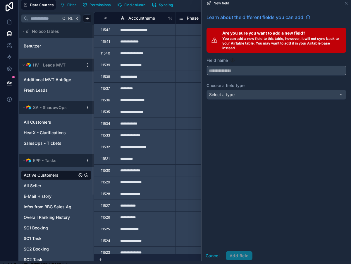
click at [249, 71] on input "text" at bounding box center [276, 70] width 139 height 9
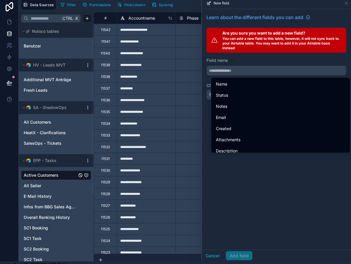
click at [232, 172] on div "Learn about the different fields you can add Are you sure you want to add a new…" at bounding box center [276, 129] width 149 height 240
click at [232, 63] on div "Field name" at bounding box center [277, 60] width 140 height 6
click at [265, 195] on div "Learn about the different fields you can add Are you sure you want to add a new…" at bounding box center [276, 129] width 149 height 240
click at [326, 12] on div "Learn about the different fields you can add Are you sure you want to add a new…" at bounding box center [276, 57] width 149 height 97
click at [208, 260] on button "Cancel" at bounding box center [213, 255] width 22 height 9
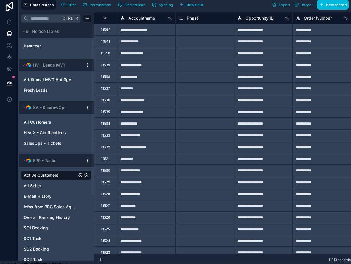
drag, startPoint x: 190, startPoint y: 4, endPoint x: 213, endPoint y: 39, distance: 42.4
click at [190, 4] on span "New field" at bounding box center [194, 5] width 17 height 4
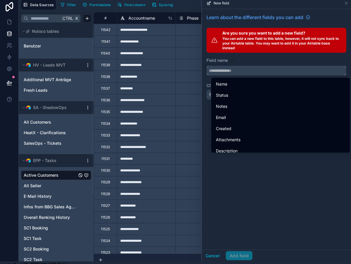
click at [247, 71] on input "text" at bounding box center [276, 70] width 139 height 9
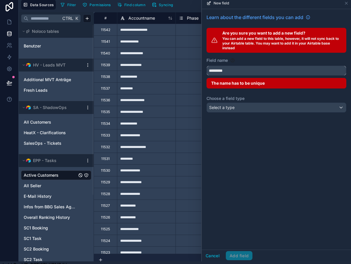
click at [207, 66] on button "********" at bounding box center [277, 71] width 140 height 10
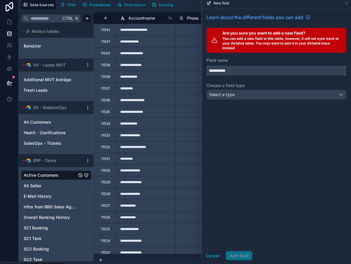
type input "**********"
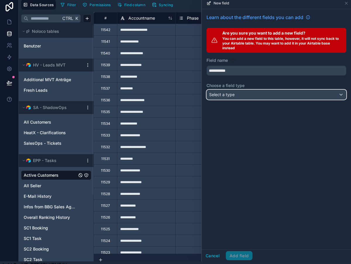
click at [231, 95] on span "Select a type" at bounding box center [221, 94] width 25 height 5
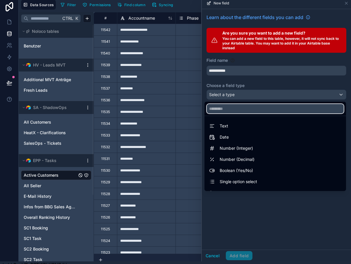
click at [226, 112] on input "text" at bounding box center [275, 108] width 137 height 9
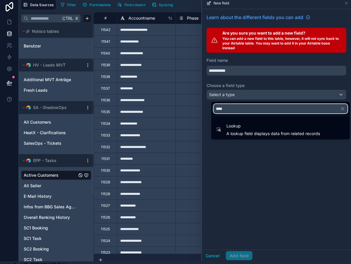
type input "****"
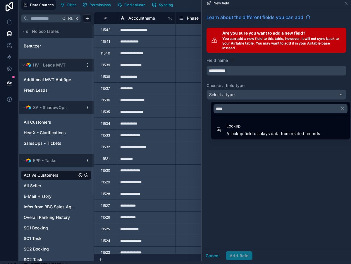
click at [227, 125] on span "Lookup" at bounding box center [274, 125] width 94 height 7
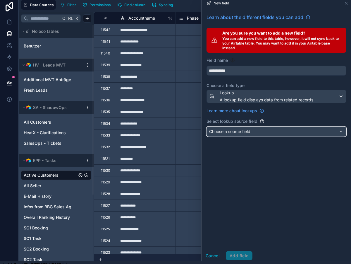
click at [229, 130] on span "Choose a source field" at bounding box center [229, 131] width 41 height 5
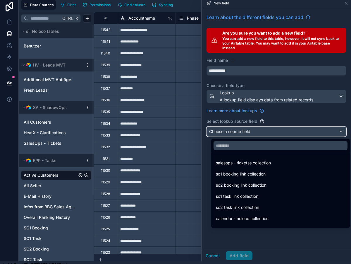
scroll to position [30, 0]
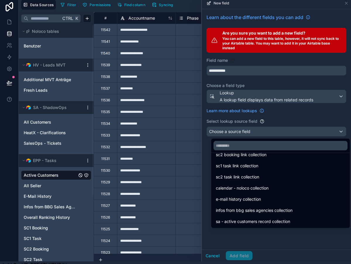
click at [245, 218] on span "sa - active customers record collection" at bounding box center [253, 221] width 74 height 7
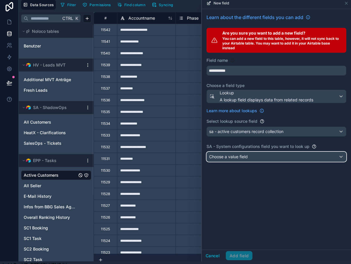
click at [245, 155] on span "Choose a value field" at bounding box center [228, 156] width 39 height 5
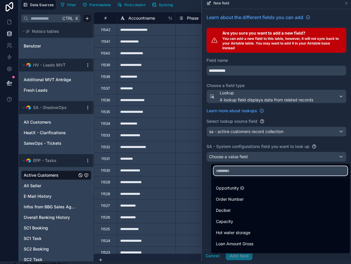
click at [227, 170] on input "text" at bounding box center [281, 170] width 134 height 9
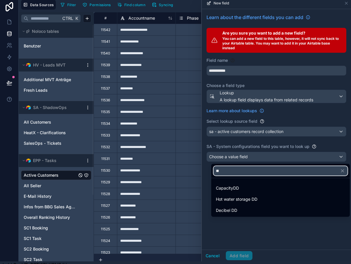
type input "**"
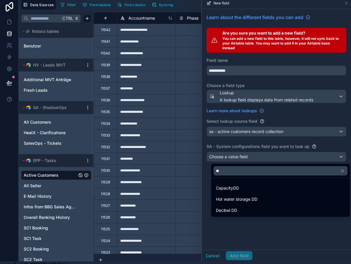
click at [227, 189] on span "CapacityDD" at bounding box center [227, 187] width 23 height 7
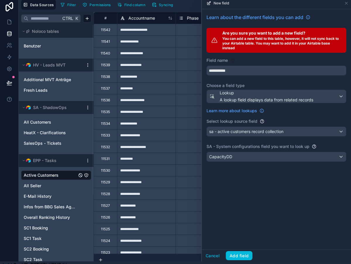
click at [234, 260] on button "Add field" at bounding box center [239, 255] width 27 height 9
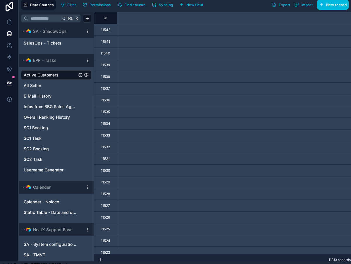
scroll to position [0, 543]
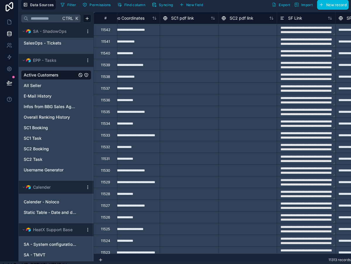
click at [131, 3] on span "Find column" at bounding box center [134, 5] width 21 height 4
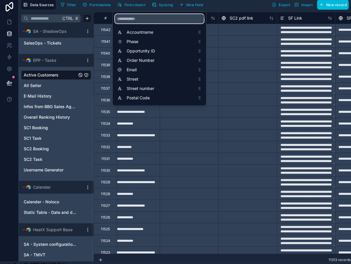
click at [138, 19] on input "scrollable content" at bounding box center [159, 18] width 89 height 9
type input "****"
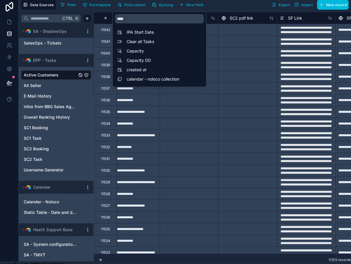
click at [229, 7] on div "Filter Permissions Find column Syncing New field Export Import New record" at bounding box center [203, 5] width 291 height 10
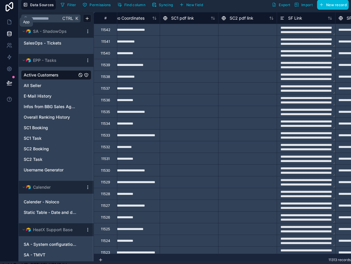
click at [10, 21] on icon at bounding box center [10, 20] width 1 height 1
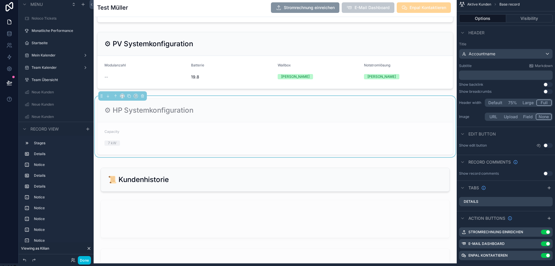
scroll to position [1211, 0]
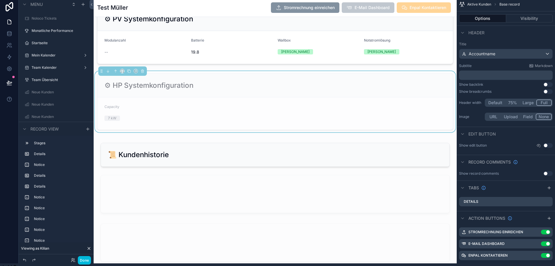
click at [524, 19] on button "Visibility" at bounding box center [529, 18] width 47 height 8
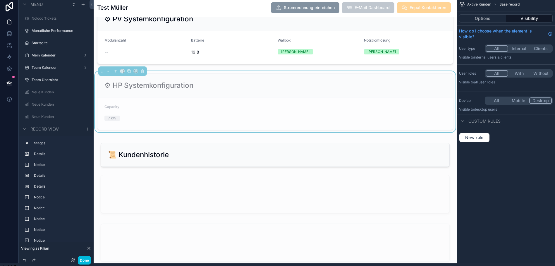
click at [489, 20] on button "Options" at bounding box center [482, 18] width 47 height 8
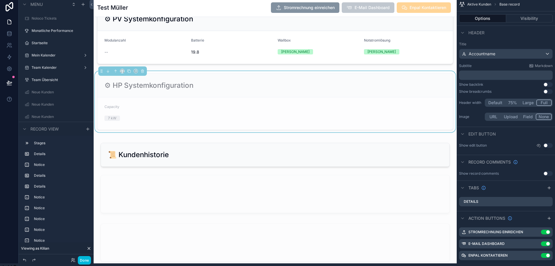
click at [528, 18] on button "Visibility" at bounding box center [529, 18] width 47 height 8
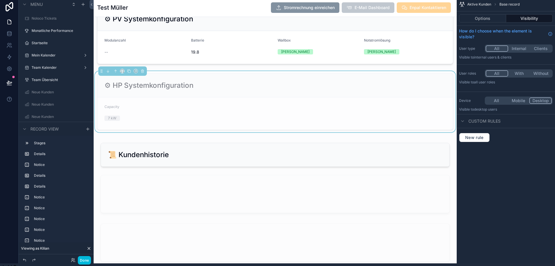
click at [491, 16] on button "Options" at bounding box center [482, 18] width 47 height 8
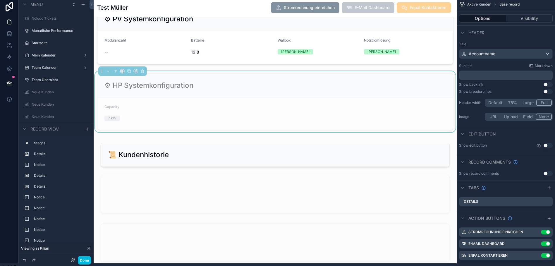
click at [521, 19] on button "Visibility" at bounding box center [529, 18] width 47 height 8
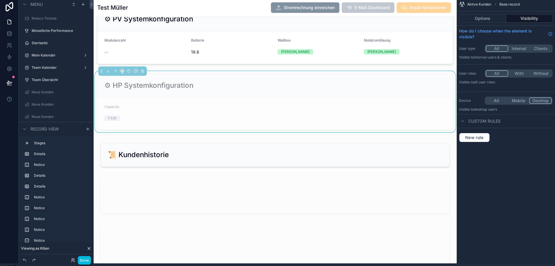
click at [518, 73] on button "With" at bounding box center [519, 73] width 22 height 6
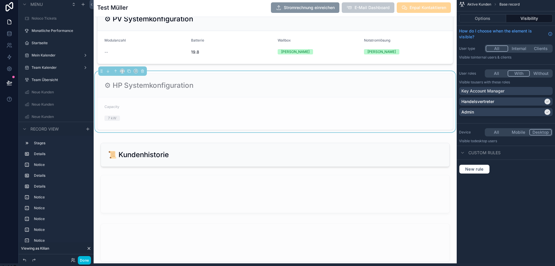
click at [498, 101] on div "Handelsvertreter" at bounding box center [503, 102] width 82 height 6
click at [489, 18] on button "Options" at bounding box center [482, 18] width 47 height 8
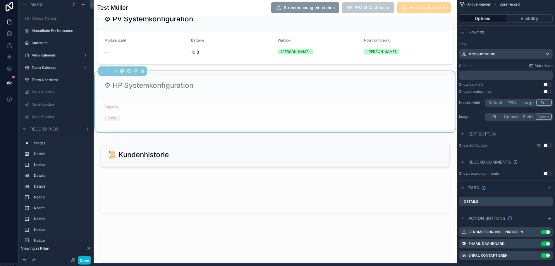
click at [347, 114] on form "Capacity 7 kW" at bounding box center [275, 113] width 356 height 32
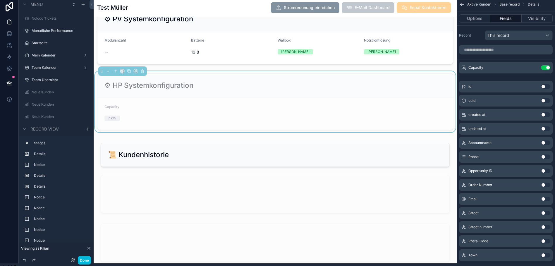
click at [114, 116] on form "Capacity 7 kW" at bounding box center [275, 113] width 356 height 32
click at [545, 68] on button "Use setting" at bounding box center [545, 67] width 9 height 5
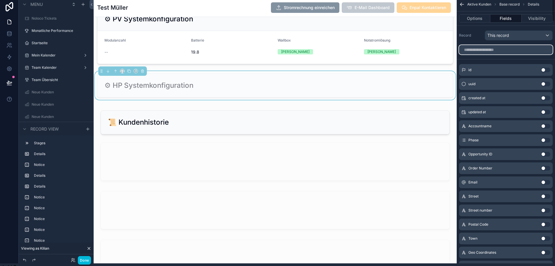
click at [500, 49] on input "scrollable content" at bounding box center [506, 49] width 94 height 9
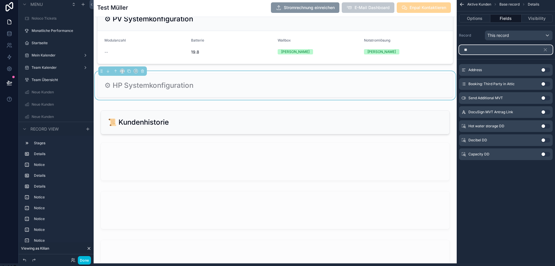
type input "**"
click at [545, 141] on button "Use setting" at bounding box center [545, 140] width 9 height 5
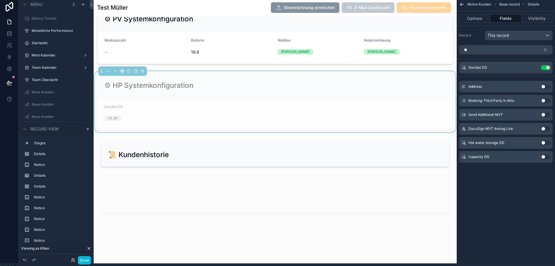
click at [544, 154] on div "Capacity DD Use setting" at bounding box center [506, 157] width 94 height 12
click at [546, 158] on button "Use setting" at bounding box center [545, 157] width 9 height 5
click at [543, 157] on button "Use setting" at bounding box center [545, 157] width 9 height 5
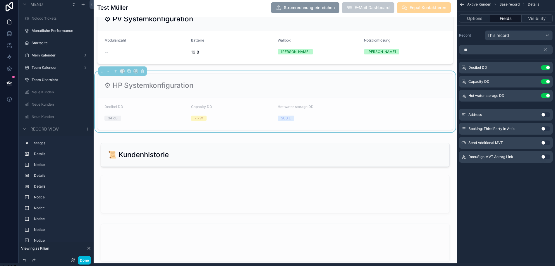
click at [533, 19] on button "Visibility" at bounding box center [537, 18] width 31 height 8
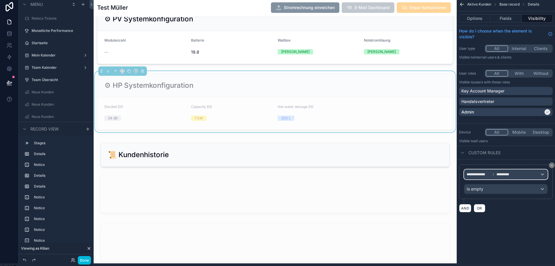
click at [492, 174] on icon "scrollable content" at bounding box center [494, 175] width 4 height 4
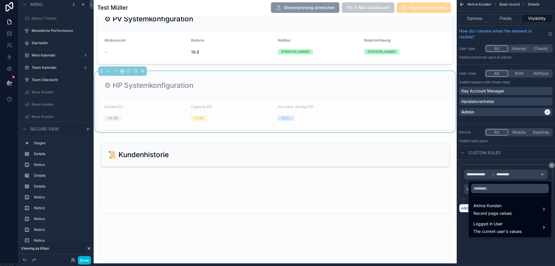
click at [512, 157] on div "scrollable content" at bounding box center [277, 133] width 555 height 266
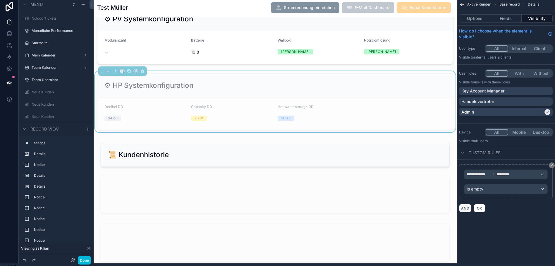
click at [466, 208] on button "AND" at bounding box center [465, 208] width 12 height 8
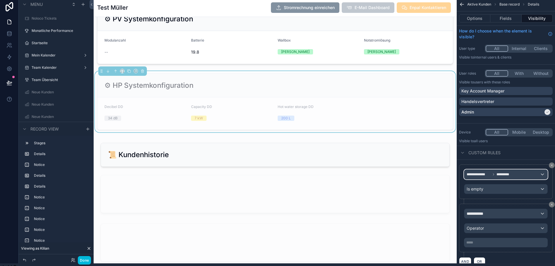
click at [501, 176] on span "*********" at bounding box center [504, 174] width 15 height 5
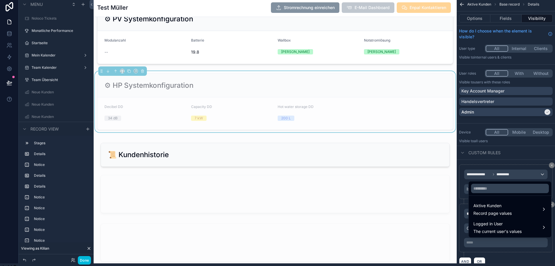
click at [498, 205] on span "Aktive Kunden" at bounding box center [493, 205] width 38 height 7
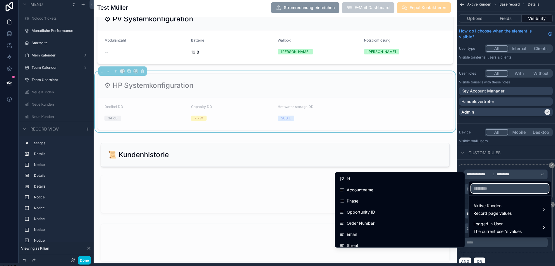
click at [478, 188] on input "text" at bounding box center [510, 188] width 78 height 9
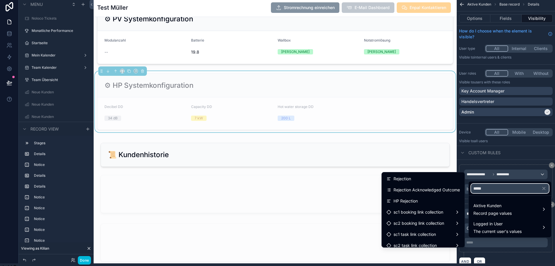
type input "*****"
click at [416, 199] on div "HP Rejection" at bounding box center [423, 201] width 73 height 7
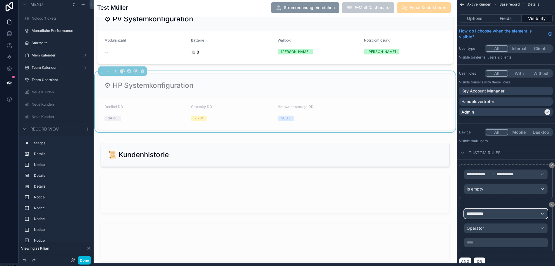
click at [494, 215] on div "**********" at bounding box center [506, 213] width 83 height 9
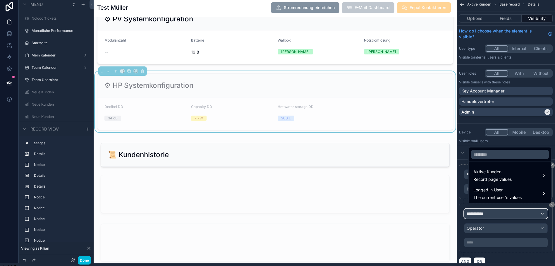
scroll to position [11, 4]
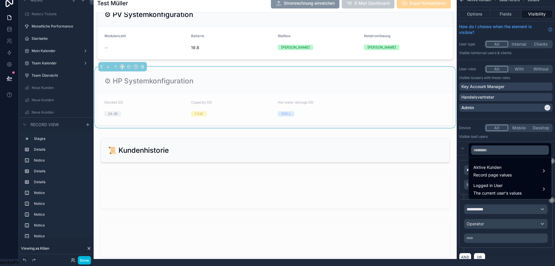
click at [497, 174] on span "Record page values" at bounding box center [493, 175] width 38 height 6
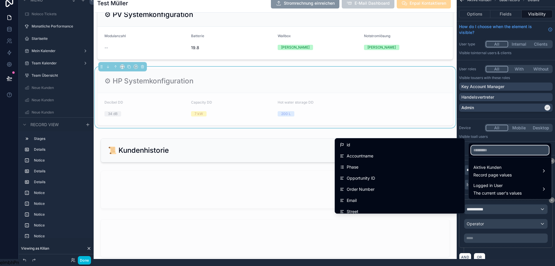
click at [481, 148] on input "text" at bounding box center [510, 149] width 78 height 9
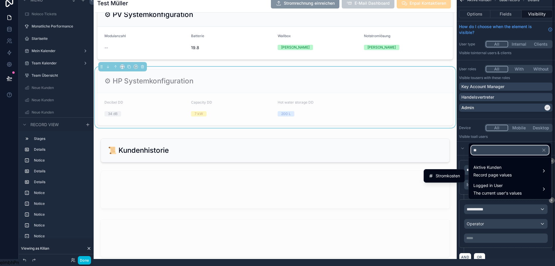
type input "*"
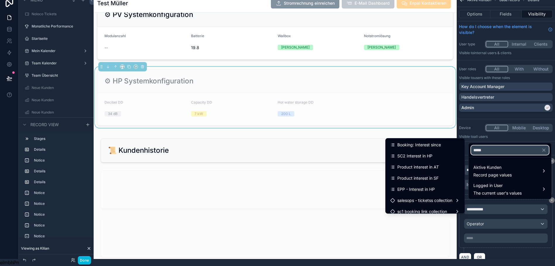
type input "*****"
click at [422, 164] on span "Product interest in AT" at bounding box center [419, 167] width 42 height 7
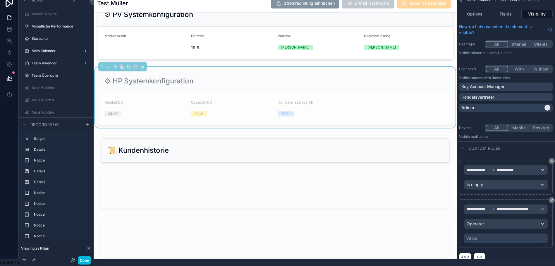
scroll to position [12, 0]
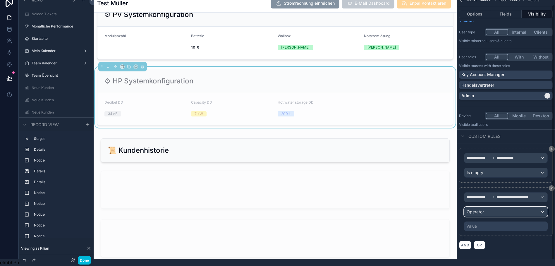
click at [491, 207] on div "Operator" at bounding box center [506, 211] width 83 height 9
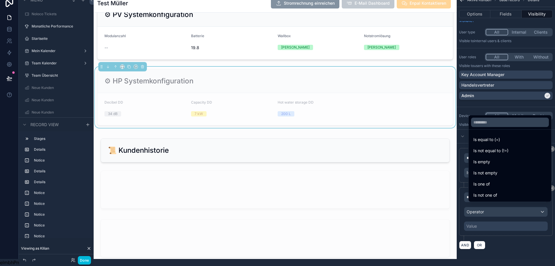
click at [484, 185] on span "Is one of" at bounding box center [482, 184] width 16 height 7
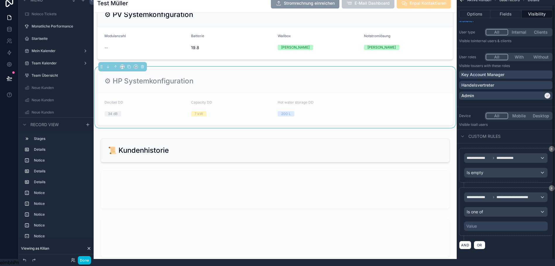
click at [478, 222] on div "Value" at bounding box center [506, 226] width 84 height 9
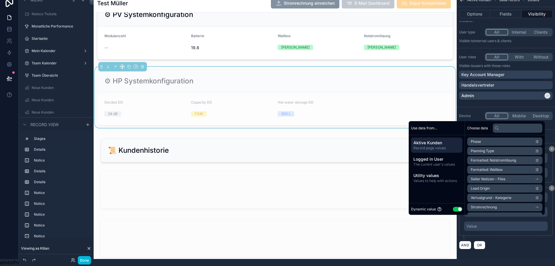
click at [453, 208] on button "Use setting" at bounding box center [457, 209] width 9 height 5
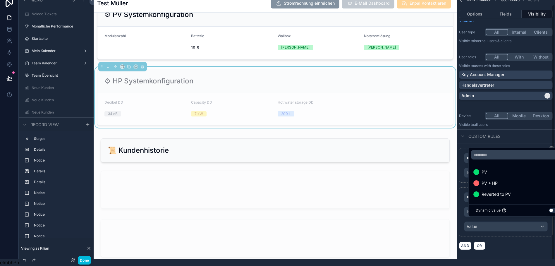
click at [488, 181] on span "PV + HP" at bounding box center [490, 183] width 16 height 7
click at [500, 243] on div "AND OR" at bounding box center [506, 245] width 94 height 9
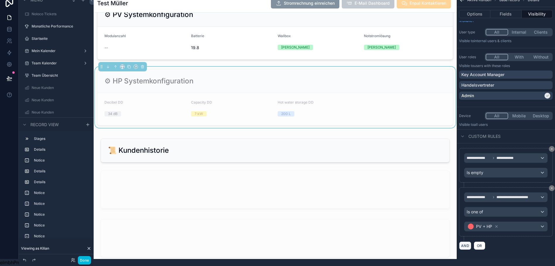
click at [465, 242] on button "AND" at bounding box center [465, 245] width 12 height 8
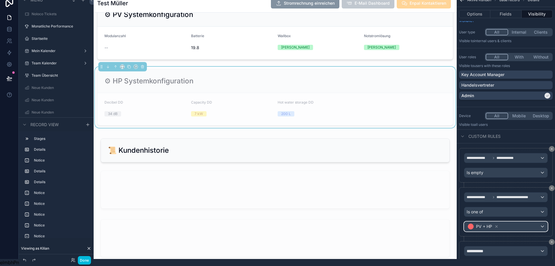
click at [541, 223] on div "PV + HP" at bounding box center [506, 226] width 83 height 9
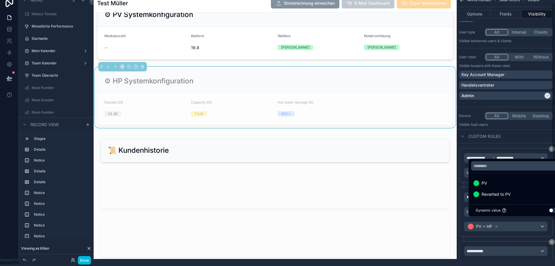
click at [521, 239] on div "scrollable content" at bounding box center [277, 133] width 555 height 266
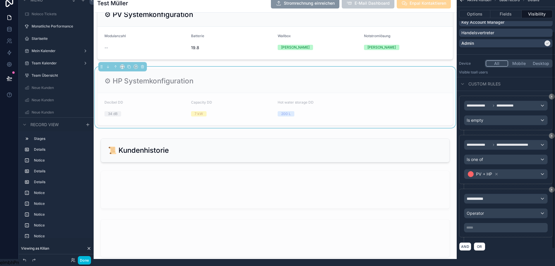
scroll to position [66, 0]
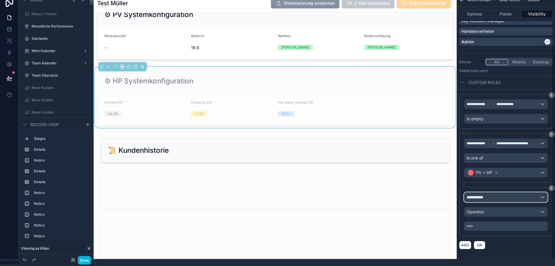
click at [491, 193] on div "**********" at bounding box center [506, 197] width 83 height 9
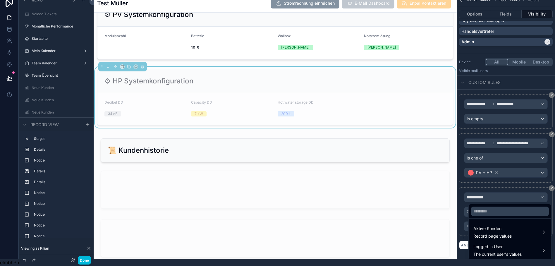
click at [481, 225] on span "Aktive Kunden" at bounding box center [493, 228] width 38 height 7
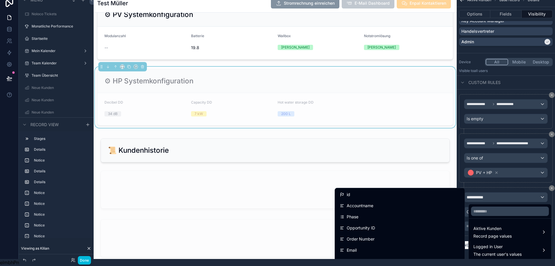
click at [479, 227] on span "Aktive Kunden" at bounding box center [493, 228] width 38 height 7
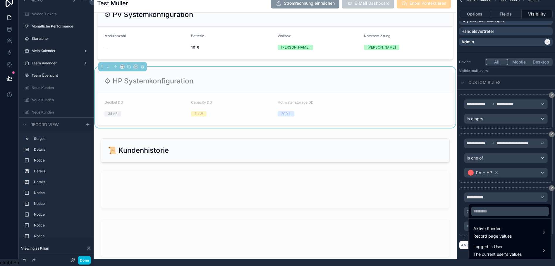
click at [487, 225] on span "Aktive Kunden" at bounding box center [493, 228] width 38 height 7
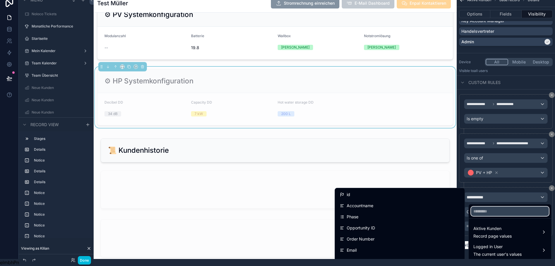
click at [487, 207] on input "text" at bounding box center [510, 211] width 78 height 9
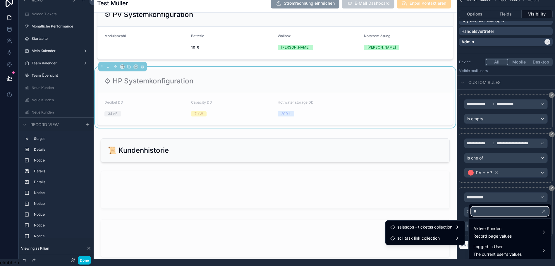
type input "*"
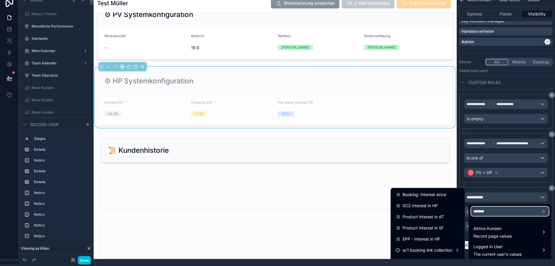
type input "*******"
click at [430, 225] on span "Product interest in SF" at bounding box center [423, 228] width 41 height 7
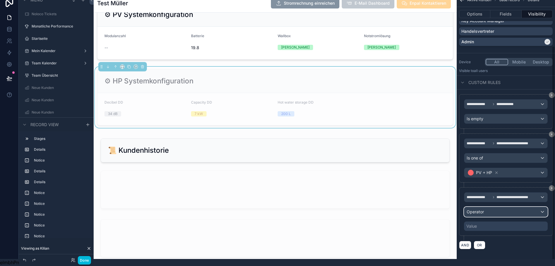
click at [487, 207] on div "Operator" at bounding box center [506, 211] width 83 height 9
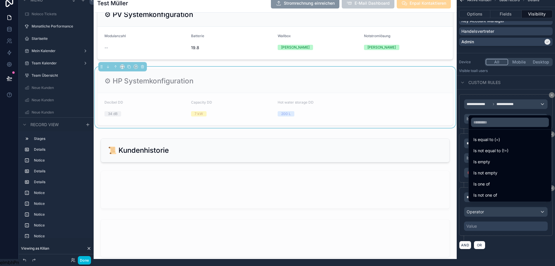
click at [483, 181] on span "Is one of" at bounding box center [482, 184] width 16 height 7
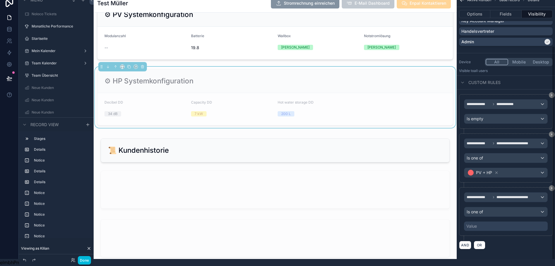
click at [477, 223] on div "Value" at bounding box center [472, 226] width 11 height 6
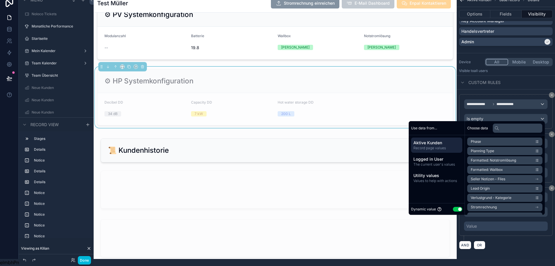
click at [454, 209] on button "Use setting" at bounding box center [457, 209] width 9 height 5
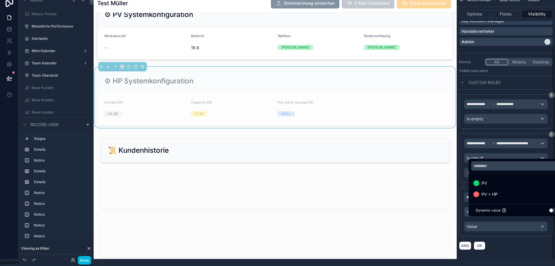
click at [482, 193] on span "PV + HP" at bounding box center [490, 194] width 16 height 7
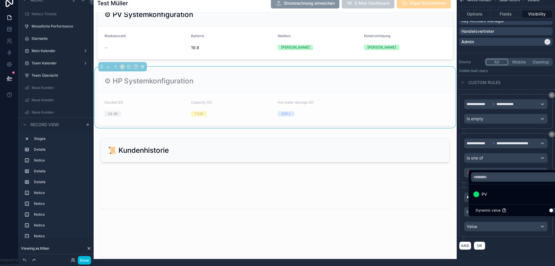
click at [512, 244] on div "AND OR" at bounding box center [506, 245] width 94 height 9
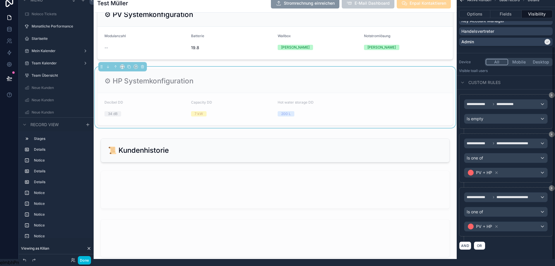
scroll to position [66, 0]
click at [463, 243] on button "AND" at bounding box center [465, 245] width 12 height 8
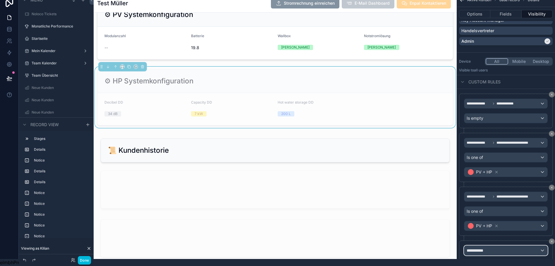
click at [477, 248] on span "**********" at bounding box center [478, 251] width 22 height 6
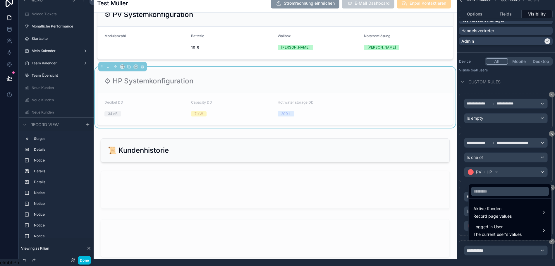
click at [477, 246] on div "scrollable content" at bounding box center [277, 133] width 555 height 266
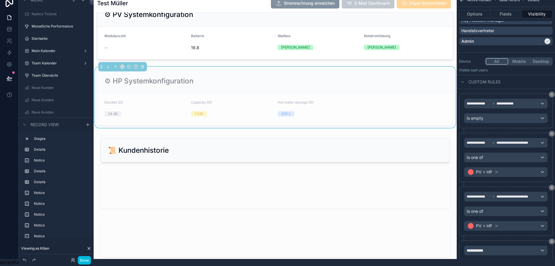
click at [549, 239] on button "scrollable content" at bounding box center [552, 242] width 6 height 6
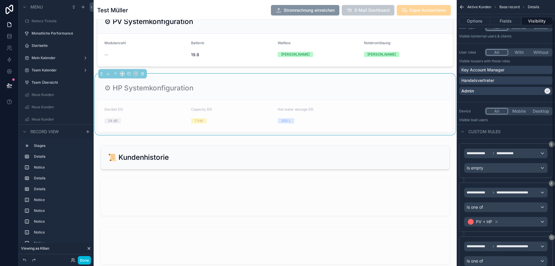
scroll to position [24, 0]
click at [495, 90] on div "Admin" at bounding box center [503, 91] width 82 height 6
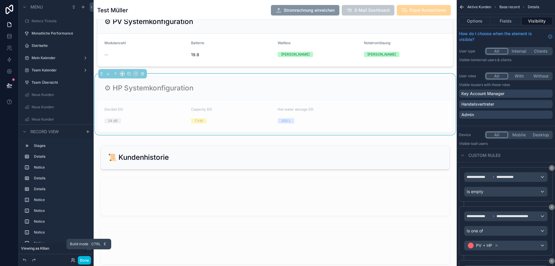
click at [81, 262] on button "Done" at bounding box center [84, 260] width 13 height 8
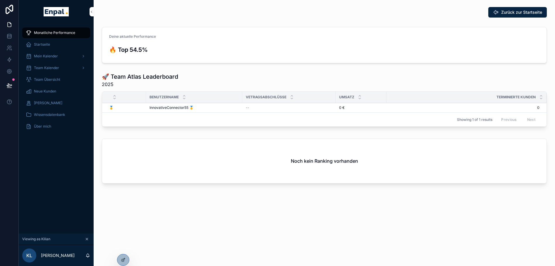
click at [37, 33] on span "Monatliche Performance" at bounding box center [54, 32] width 41 height 5
click at [49, 43] on div "Startseite" at bounding box center [56, 44] width 61 height 9
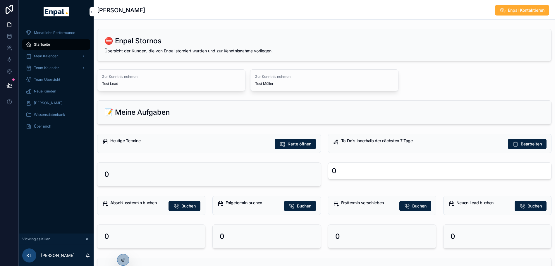
click at [56, 64] on div "Team Kalender" at bounding box center [56, 67] width 61 height 9
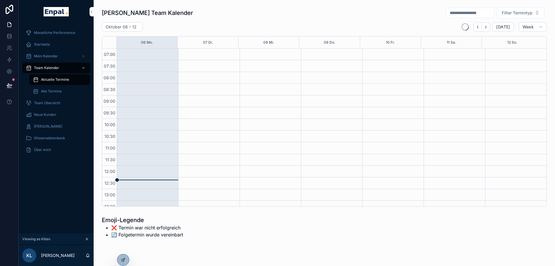
scroll to position [164, 0]
click at [61, 57] on div "Mein Kalender" at bounding box center [56, 56] width 61 height 9
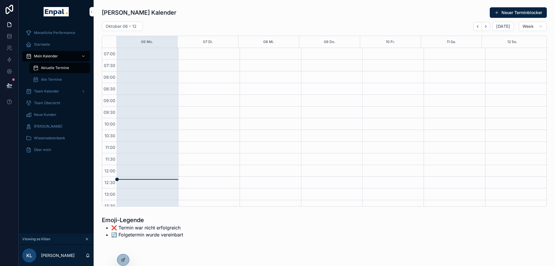
scroll to position [164, 0]
click at [55, 99] on div "Team Übersicht" at bounding box center [56, 102] width 61 height 9
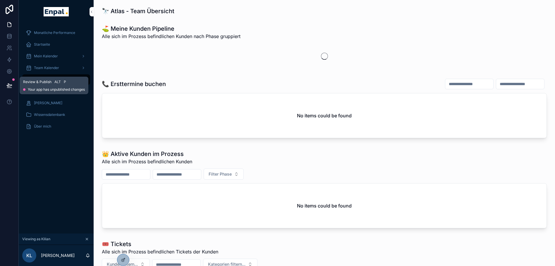
click at [3, 81] on button at bounding box center [9, 85] width 13 height 16
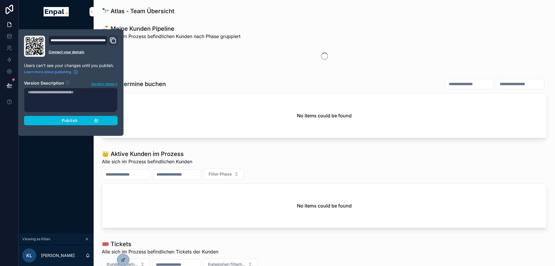
click at [75, 120] on div "Publish" at bounding box center [71, 120] width 56 height 5
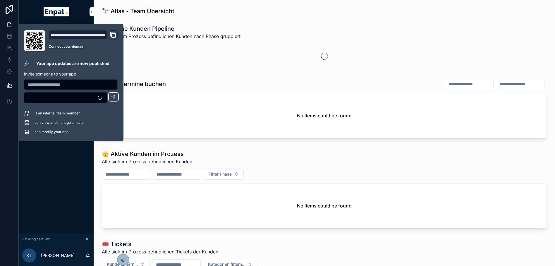
click at [66, 172] on div "Monatliche Performance Startseite Mein Kalender Team Kalender Team Übersicht Ne…" at bounding box center [56, 128] width 75 height 210
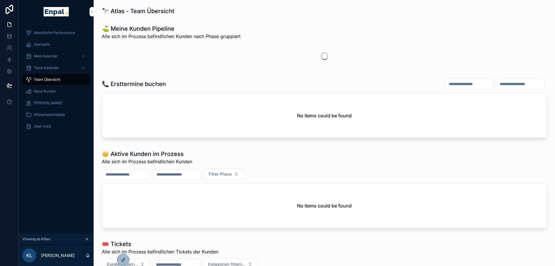
click at [120, 259] on div at bounding box center [123, 259] width 12 height 11
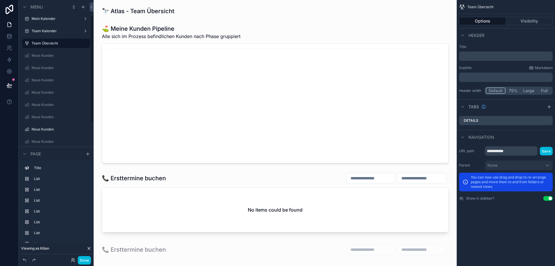
scroll to position [40, 0]
click at [7, 86] on icon at bounding box center [9, 85] width 5 height 3
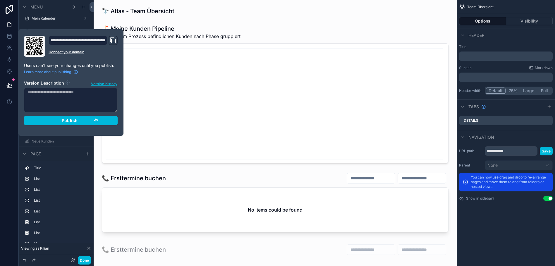
click at [72, 119] on span "Publish" at bounding box center [70, 120] width 16 height 5
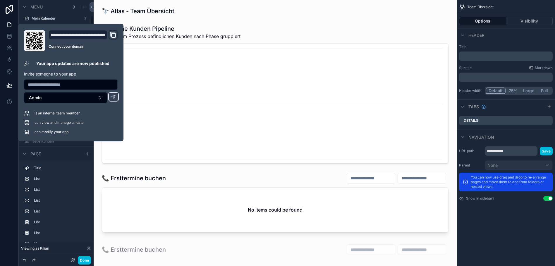
click at [139, 101] on div "scrollable content" at bounding box center [275, 93] width 354 height 143
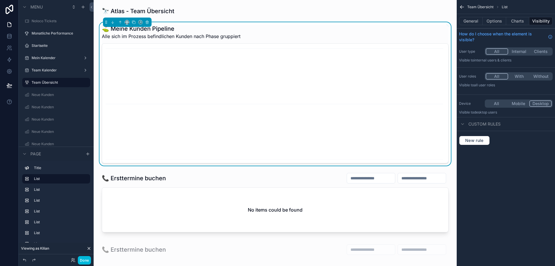
click at [42, 44] on label "Startseite" at bounding box center [59, 45] width 55 height 5
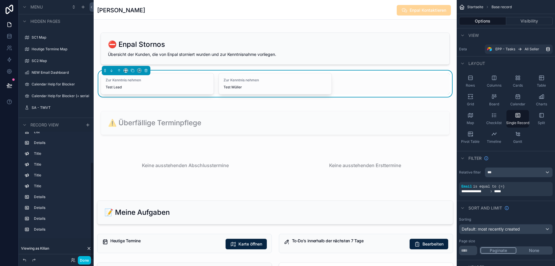
scroll to position [11, 4]
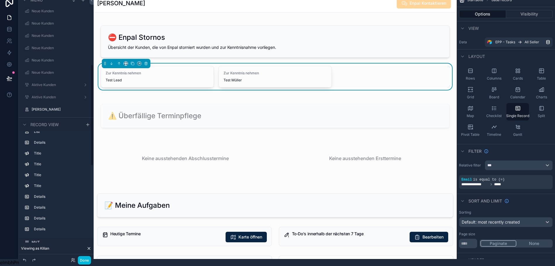
click at [40, 83] on label "Aktive Kunden" at bounding box center [55, 85] width 47 height 5
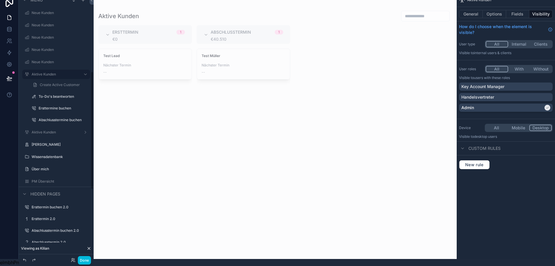
scroll to position [175, 0]
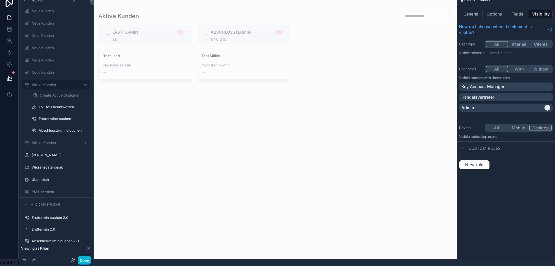
click at [485, 94] on p "Handelsvertreter" at bounding box center [478, 97] width 33 height 6
click at [490, 84] on p "Key Account Manager" at bounding box center [483, 87] width 43 height 6
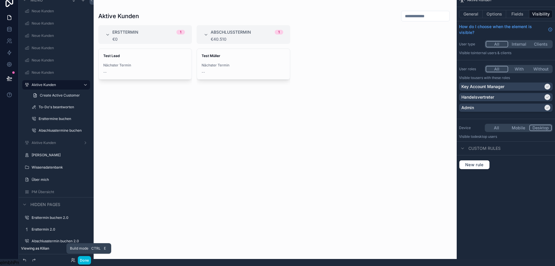
click at [83, 260] on button "Done" at bounding box center [84, 260] width 13 height 8
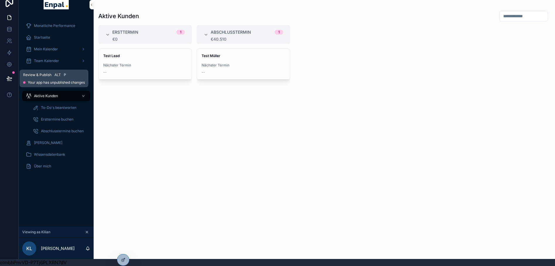
click at [7, 77] on icon at bounding box center [9, 78] width 5 height 3
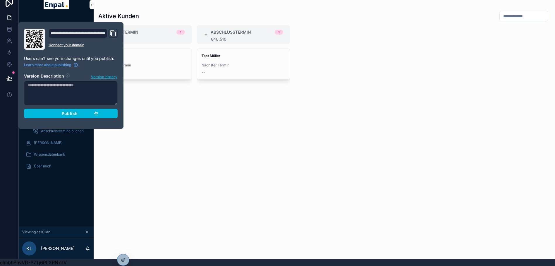
click at [54, 111] on div "Publish" at bounding box center [71, 113] width 56 height 5
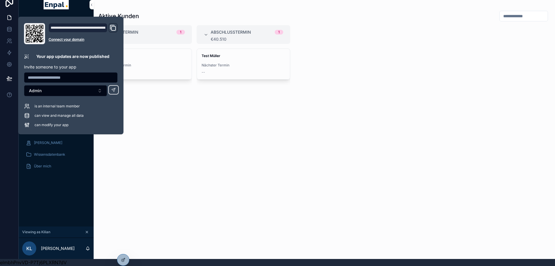
click at [168, 119] on div "Test Lead Nächster Termin --" at bounding box center [145, 150] width 94 height 203
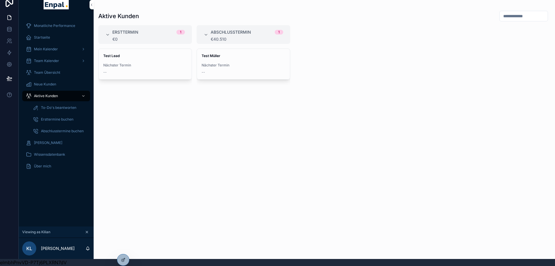
click at [219, 54] on span "Test Müller" at bounding box center [244, 56] width 84 height 5
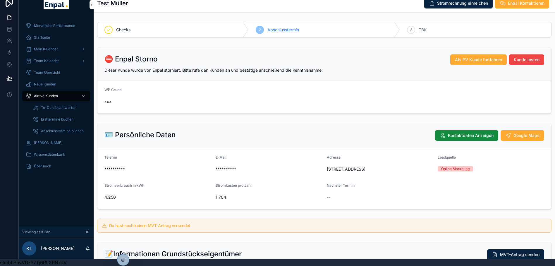
scroll to position [109, 0]
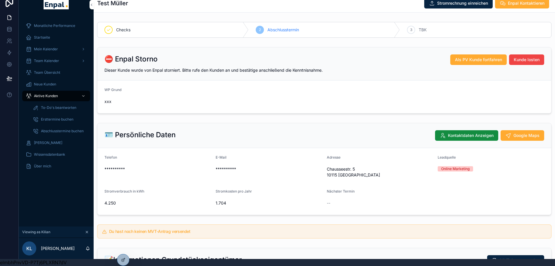
scroll to position [0, 4]
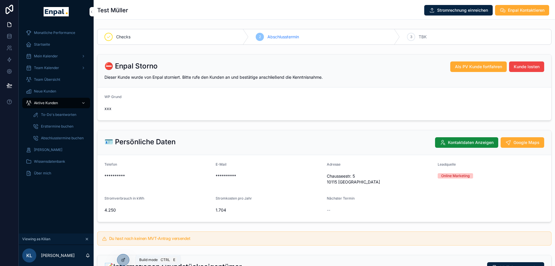
click at [123, 260] on icon at bounding box center [123, 260] width 5 height 5
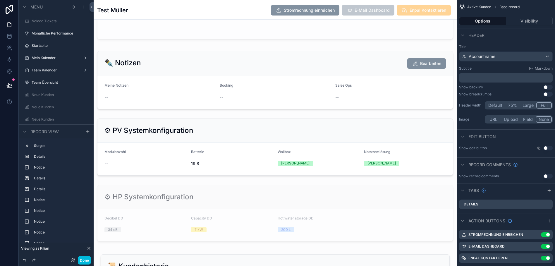
scroll to position [1140, 0]
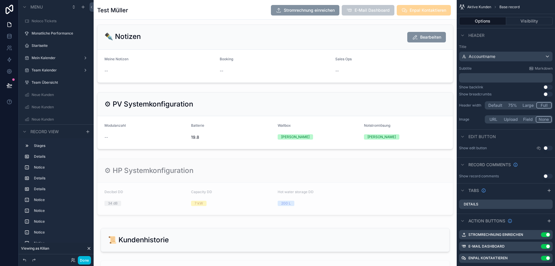
click at [297, 173] on div "scrollable content" at bounding box center [275, 186] width 363 height 61
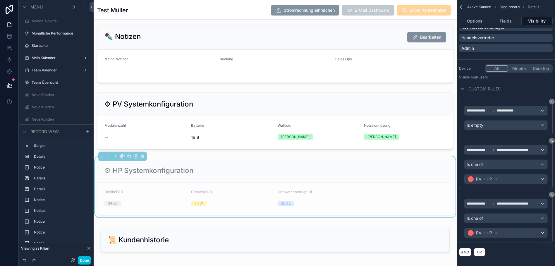
scroll to position [11, 4]
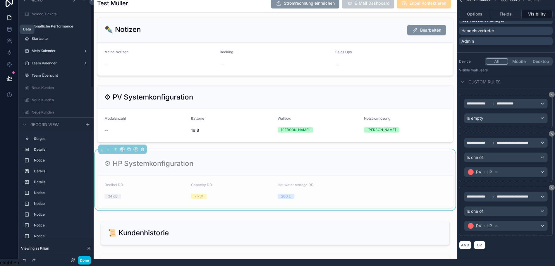
click at [1, 25] on link at bounding box center [9, 29] width 18 height 12
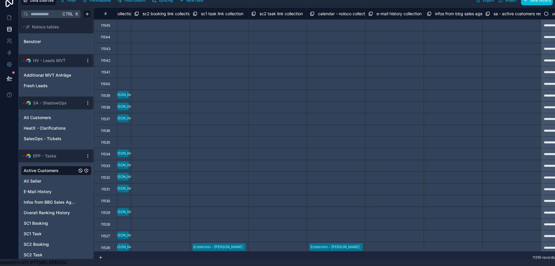
scroll to position [0, 11681]
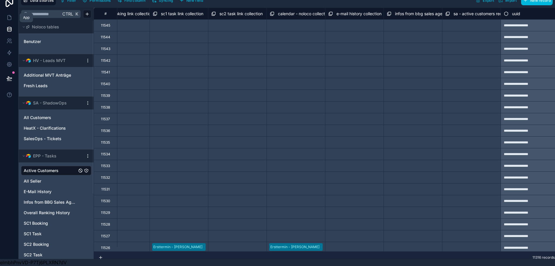
click at [7, 15] on icon at bounding box center [9, 18] width 6 height 6
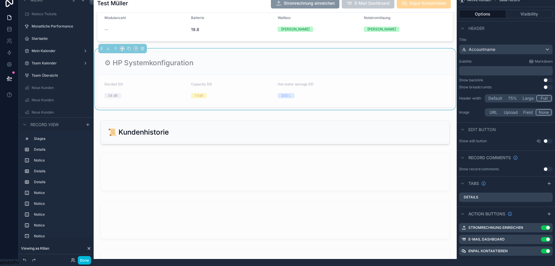
scroll to position [1241, 0]
click at [253, 66] on div "⚙ HP Systemkonfiguration" at bounding box center [275, 63] width 356 height 24
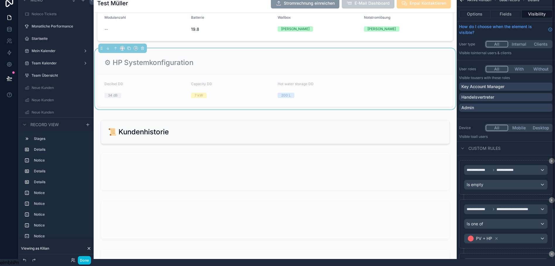
click at [504, 10] on button "Fields" at bounding box center [506, 14] width 31 height 8
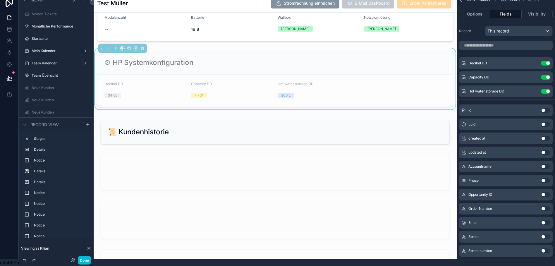
click at [0, 0] on icon "scrollable content" at bounding box center [0, 0] width 0 height 0
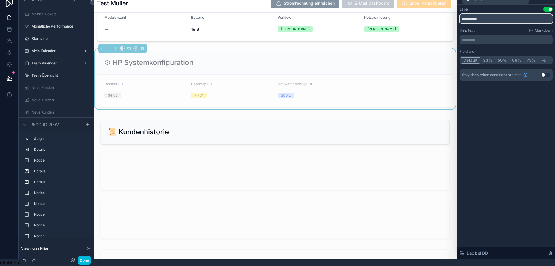
click at [494, 14] on input "**********" at bounding box center [506, 18] width 93 height 9
type input "*******"
click at [490, 105] on div "Label Use setting ******* Help text Markdown ********* ﻿ Field width Default 33…" at bounding box center [507, 132] width 98 height 254
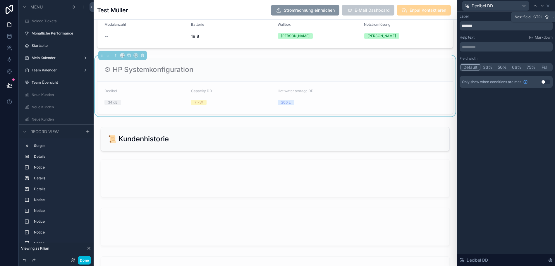
click at [542, 5] on icon at bounding box center [542, 6] width 5 height 5
click at [489, 25] on input "**********" at bounding box center [506, 25] width 93 height 9
type input "********"
click at [544, 4] on icon at bounding box center [542, 6] width 5 height 5
click at [506, 27] on input "**********" at bounding box center [506, 25] width 93 height 9
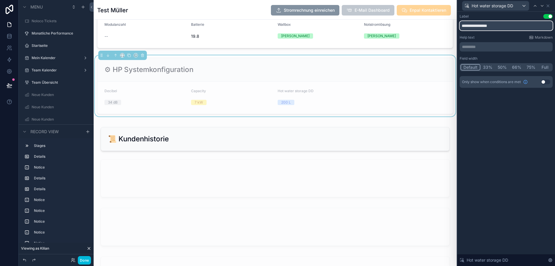
type input "**********"
click at [400, 76] on div "⚙ HP Systemkonfiguration" at bounding box center [275, 70] width 356 height 24
click at [547, 6] on icon at bounding box center [548, 6] width 5 height 5
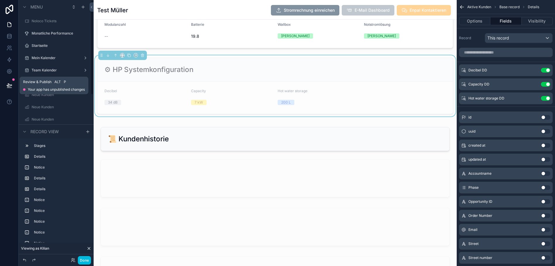
click at [7, 85] on icon at bounding box center [9, 85] width 5 height 3
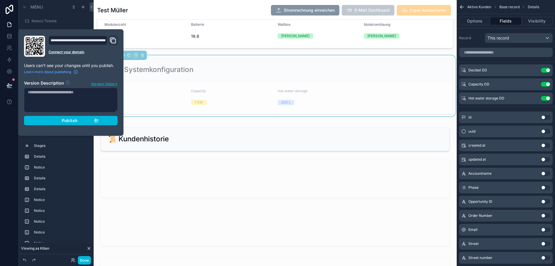
click at [71, 123] on button "Publish" at bounding box center [71, 120] width 94 height 9
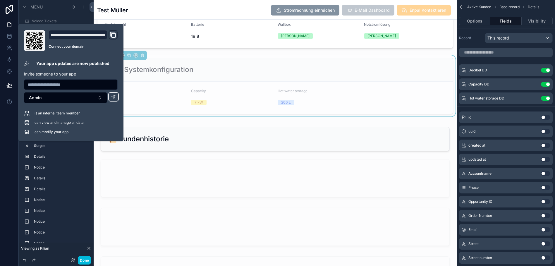
click at [175, 137] on div "scrollable content" at bounding box center [275, 239] width 363 height 237
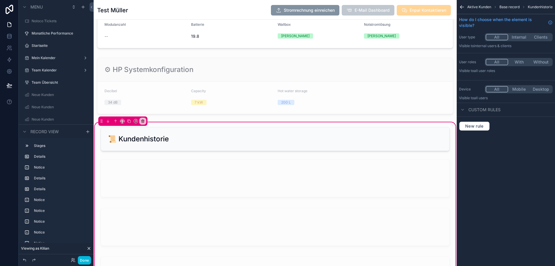
click at [231, 62] on div "scrollable content" at bounding box center [275, 85] width 363 height 61
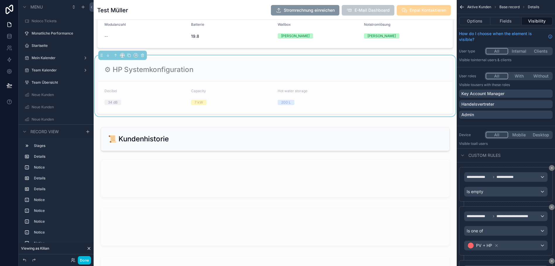
click at [445, 58] on div "⚙ HP Systemkonfiguration" at bounding box center [275, 70] width 356 height 24
click at [369, 84] on form "Decibel 34 dB Capacity 7 kW Hot water storage 200 L" at bounding box center [275, 98] width 356 height 32
click at [443, 64] on div "⚙ HP Systemkonfiguration" at bounding box center [275, 70] width 356 height 24
click at [473, 113] on p "Admin" at bounding box center [468, 115] width 13 height 6
click at [452, 46] on div "scrollable content" at bounding box center [275, 20] width 363 height 62
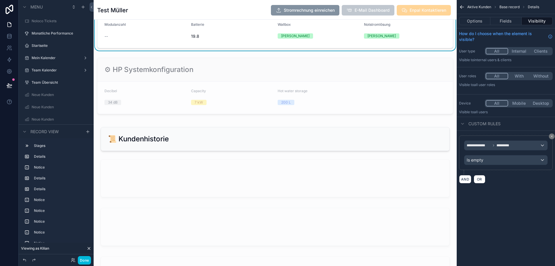
click at [433, 68] on div "scrollable content" at bounding box center [275, 85] width 363 height 61
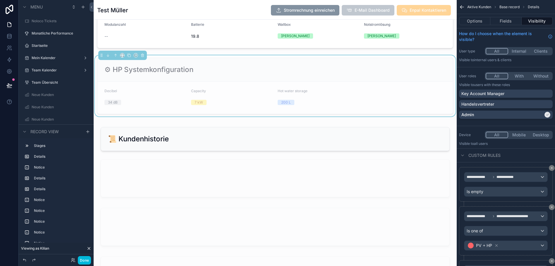
click at [434, 35] on div "scrollable content" at bounding box center [275, 20] width 363 height 62
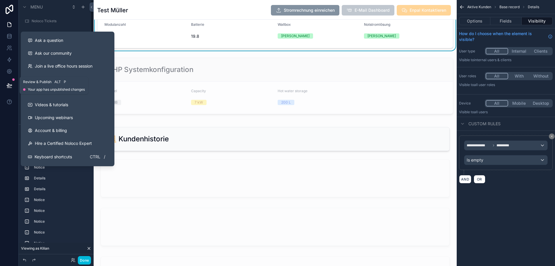
click at [7, 86] on icon at bounding box center [9, 85] width 5 height 3
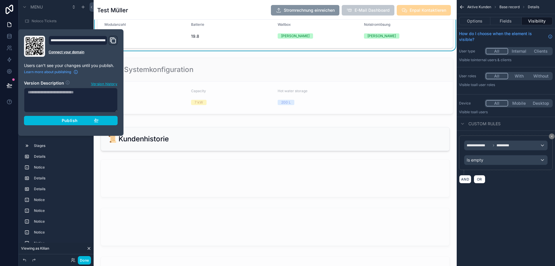
click at [71, 123] on span "Publish" at bounding box center [70, 120] width 16 height 5
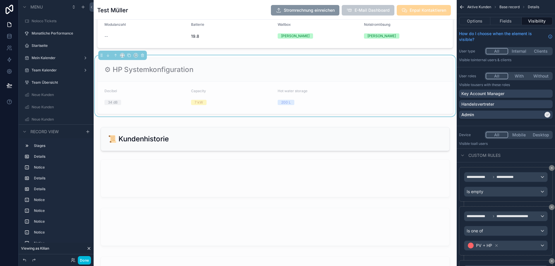
click at [394, 37] on div "scrollable content" at bounding box center [275, 20] width 363 height 62
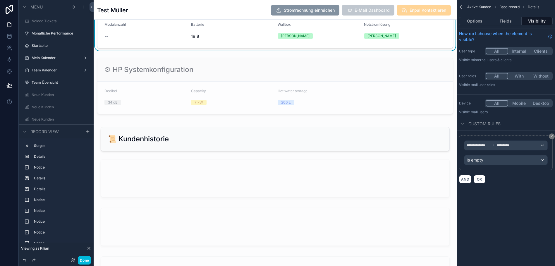
click at [403, 82] on div "scrollable content" at bounding box center [275, 85] width 363 height 61
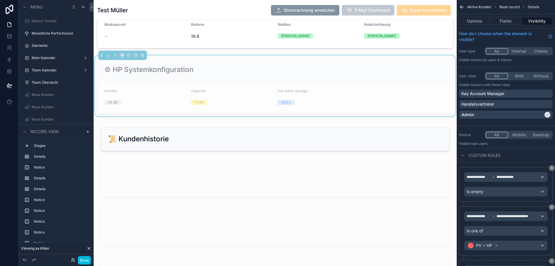
click at [36, 44] on label "Startseite" at bounding box center [59, 45] width 55 height 5
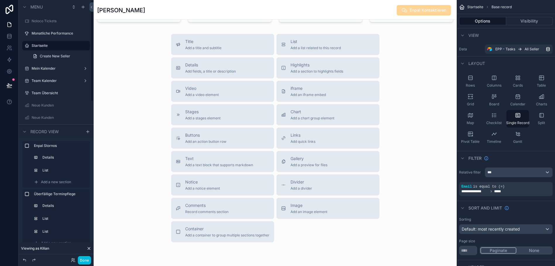
scroll to position [885, 0]
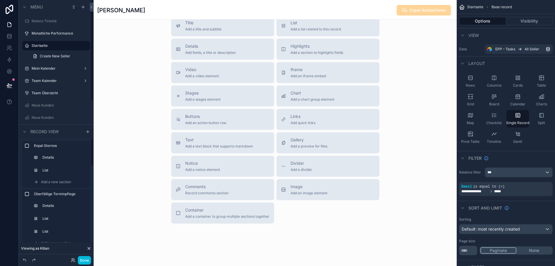
click at [85, 258] on button "Done" at bounding box center [84, 260] width 13 height 8
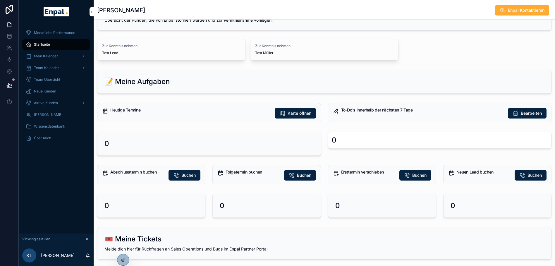
scroll to position [0, 0]
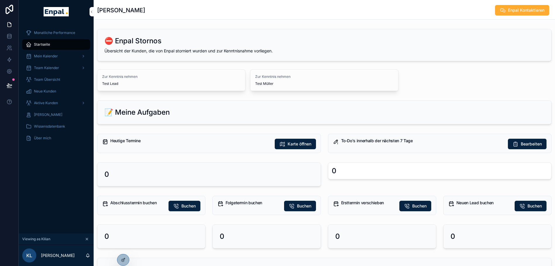
click at [150, 111] on h2 "📝 Meine Aufgaben" at bounding box center [137, 112] width 65 height 9
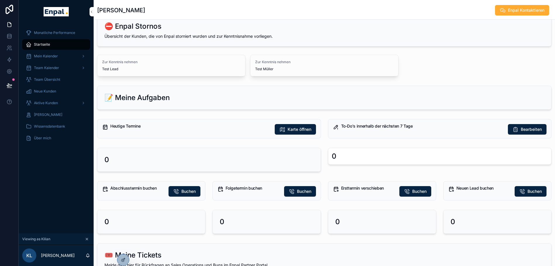
scroll to position [15, 0]
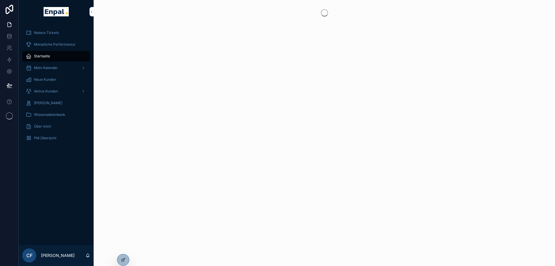
scroll to position [0, 4]
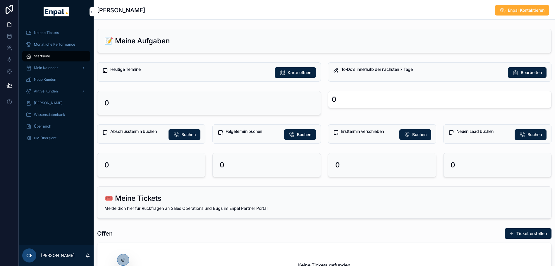
click at [0, 0] on icon at bounding box center [0, 0] width 0 height 0
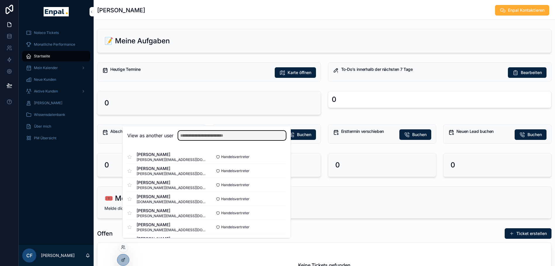
click at [198, 140] on input "text" at bounding box center [232, 135] width 108 height 9
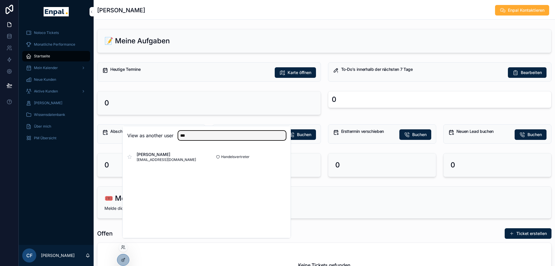
type input "***"
click at [0, 0] on button "Select" at bounding box center [0, 0] width 0 height 0
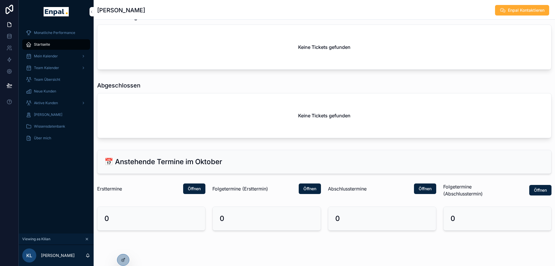
scroll to position [11, 4]
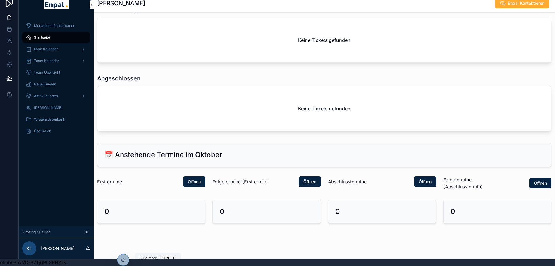
click at [125, 259] on icon at bounding box center [124, 258] width 1 height 1
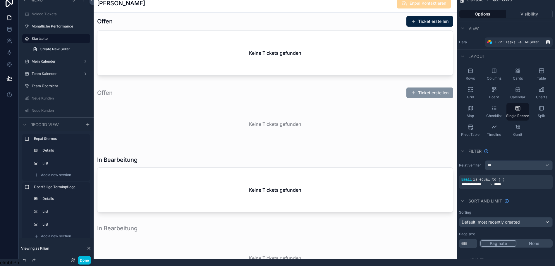
scroll to position [0, 4]
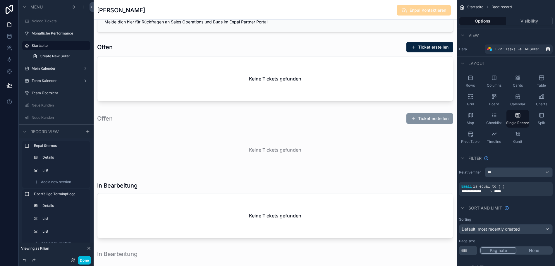
click at [81, 260] on button "Done" at bounding box center [84, 260] width 13 height 8
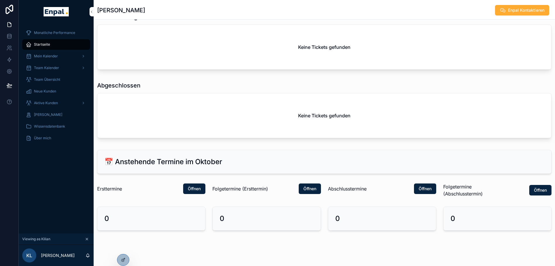
click at [0, 0] on icon at bounding box center [0, 0] width 0 height 0
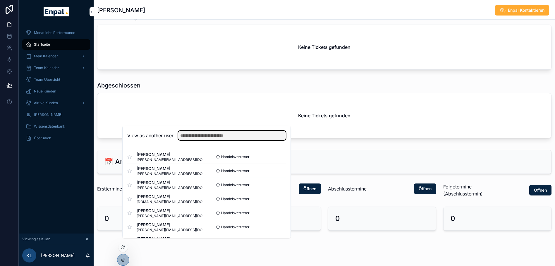
click at [189, 140] on input "text" at bounding box center [232, 135] width 108 height 9
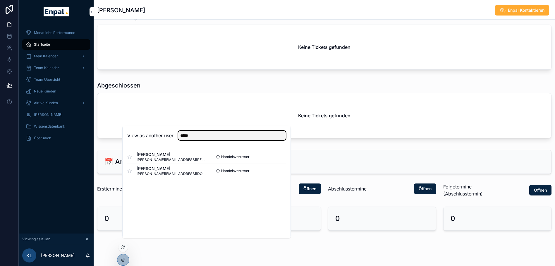
type input "*****"
click at [0, 0] on button "Select" at bounding box center [0, 0] width 0 height 0
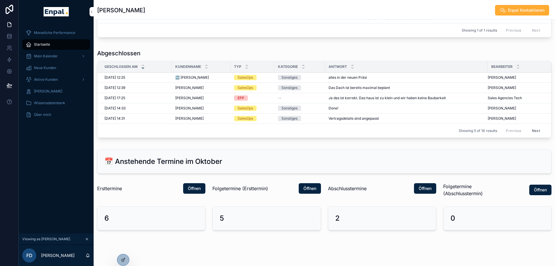
scroll to position [722, 0]
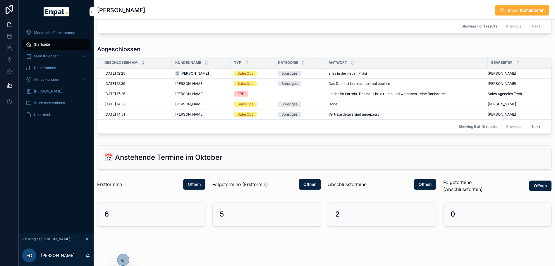
click at [419, 187] on span "Öffnen" at bounding box center [425, 184] width 13 height 6
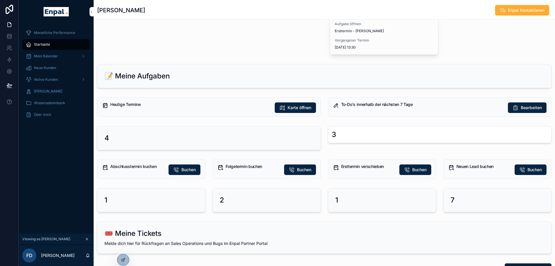
scroll to position [323, 0]
click at [62, 76] on div "Aktive Kunden" at bounding box center [56, 79] width 61 height 9
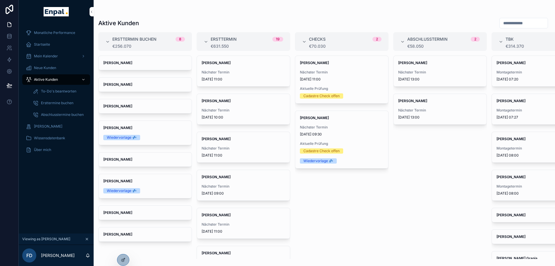
click at [415, 64] on span "[PERSON_NAME]" at bounding box center [440, 63] width 84 height 5
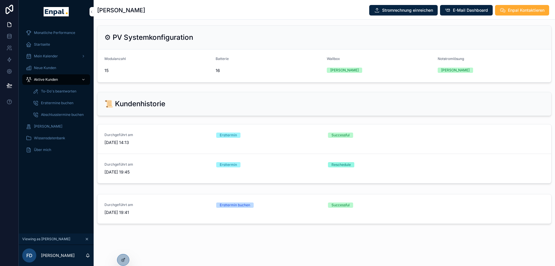
scroll to position [11, 4]
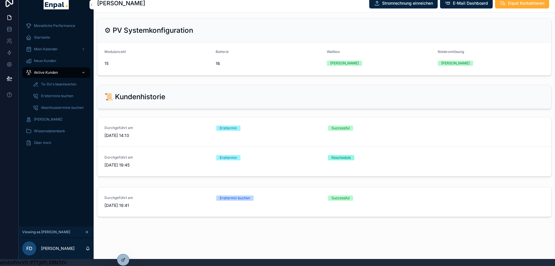
click at [123, 260] on icon at bounding box center [123, 260] width 5 height 5
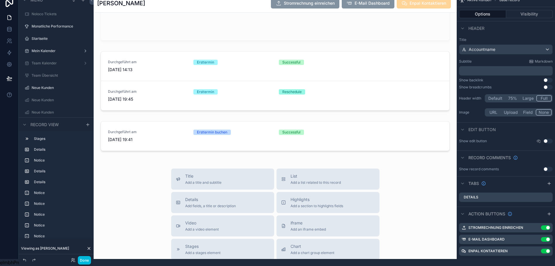
scroll to position [1430, 0]
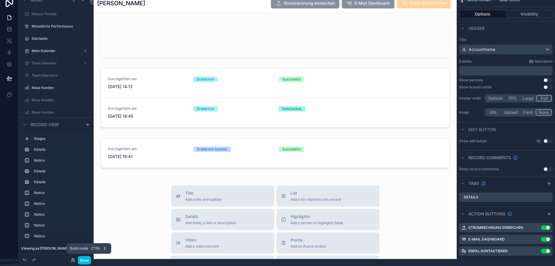
click at [83, 261] on button "Done" at bounding box center [84, 260] width 13 height 8
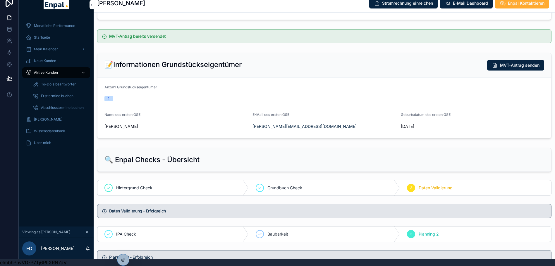
scroll to position [0, 0]
